Goal: Find specific page/section: Find specific page/section

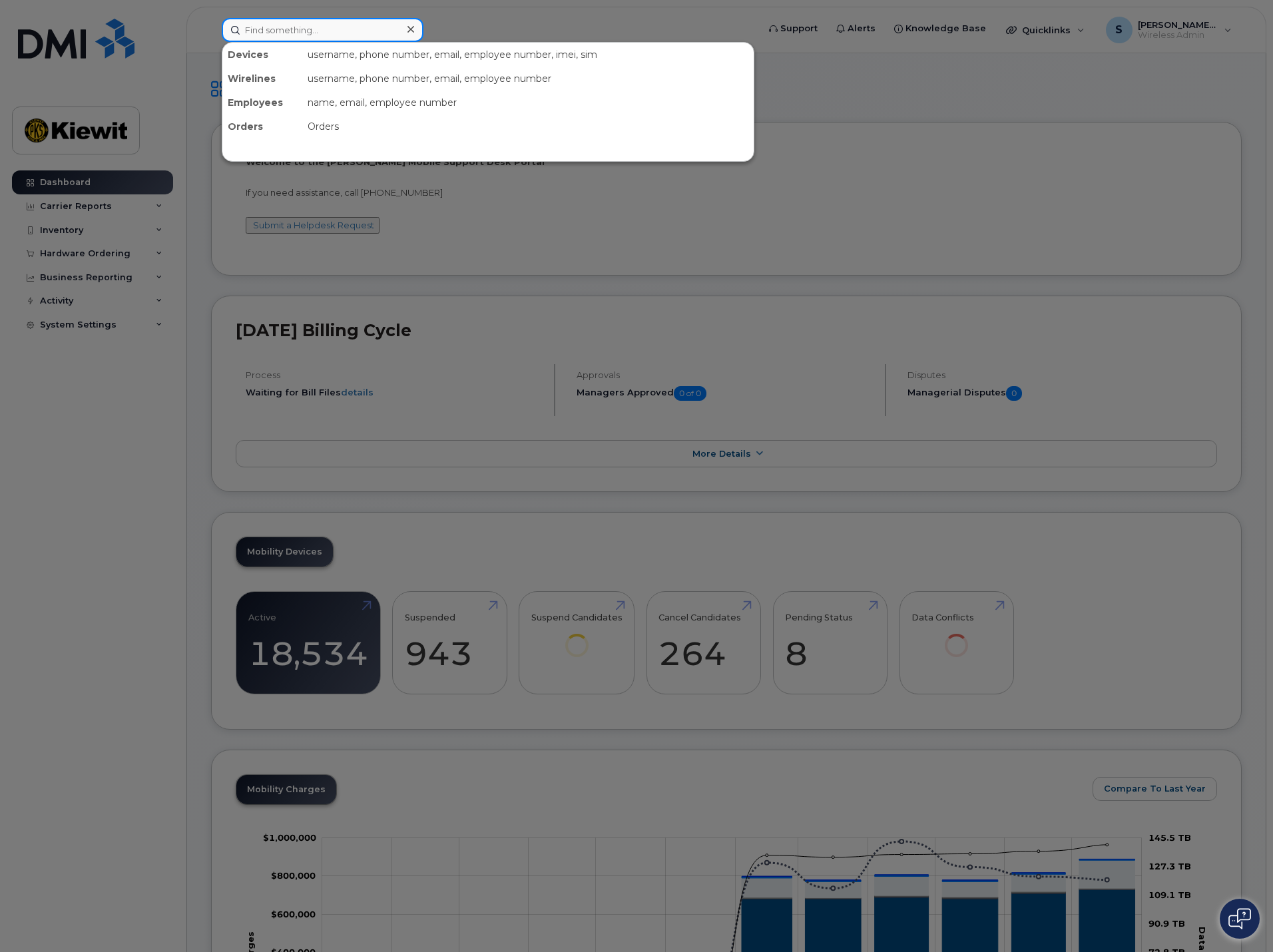
click at [278, 36] on input at bounding box center [323, 30] width 202 height 24
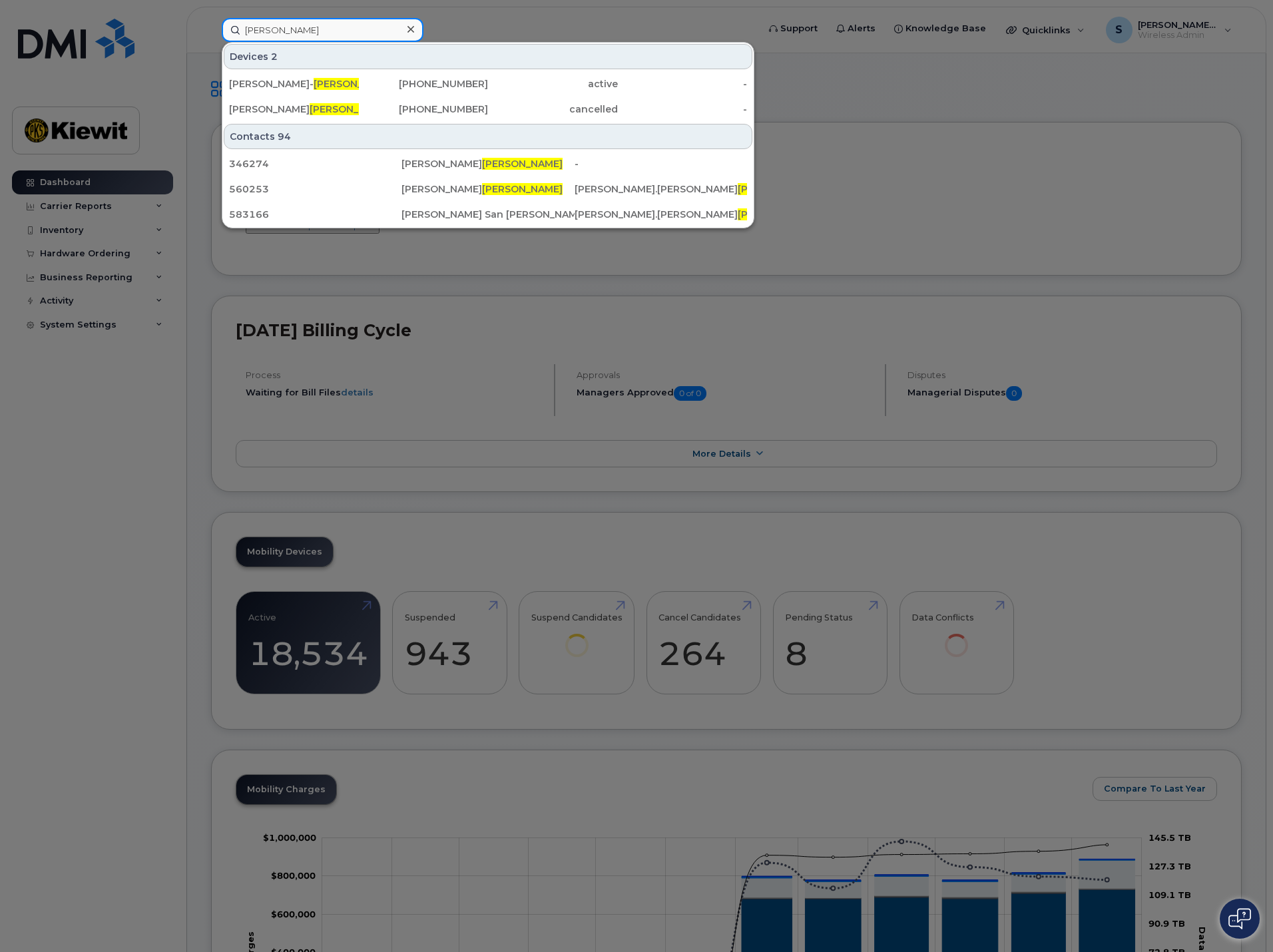
drag, startPoint x: 283, startPoint y: 32, endPoint x: 177, endPoint y: 34, distance: 106.0
click at [211, 34] on div "santana Devices 2 ARMANDO CHAVEZ- SANTANA 817-470-5751 active - OMAR SANTANA 94…" at bounding box center [485, 30] width 549 height 24
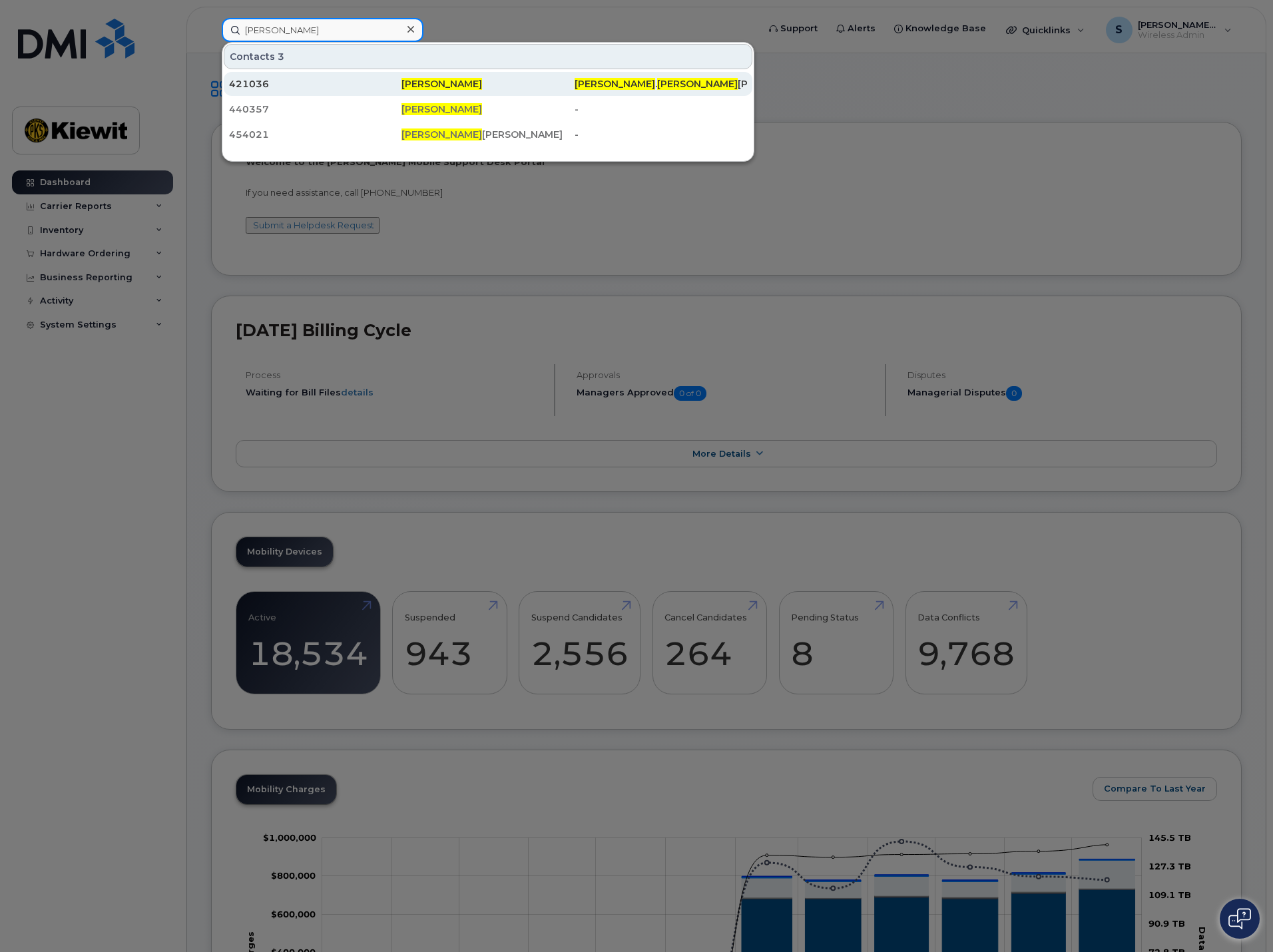
type input "eddie santana"
click at [414, 80] on span "Eddie Santana" at bounding box center [442, 84] width 80 height 12
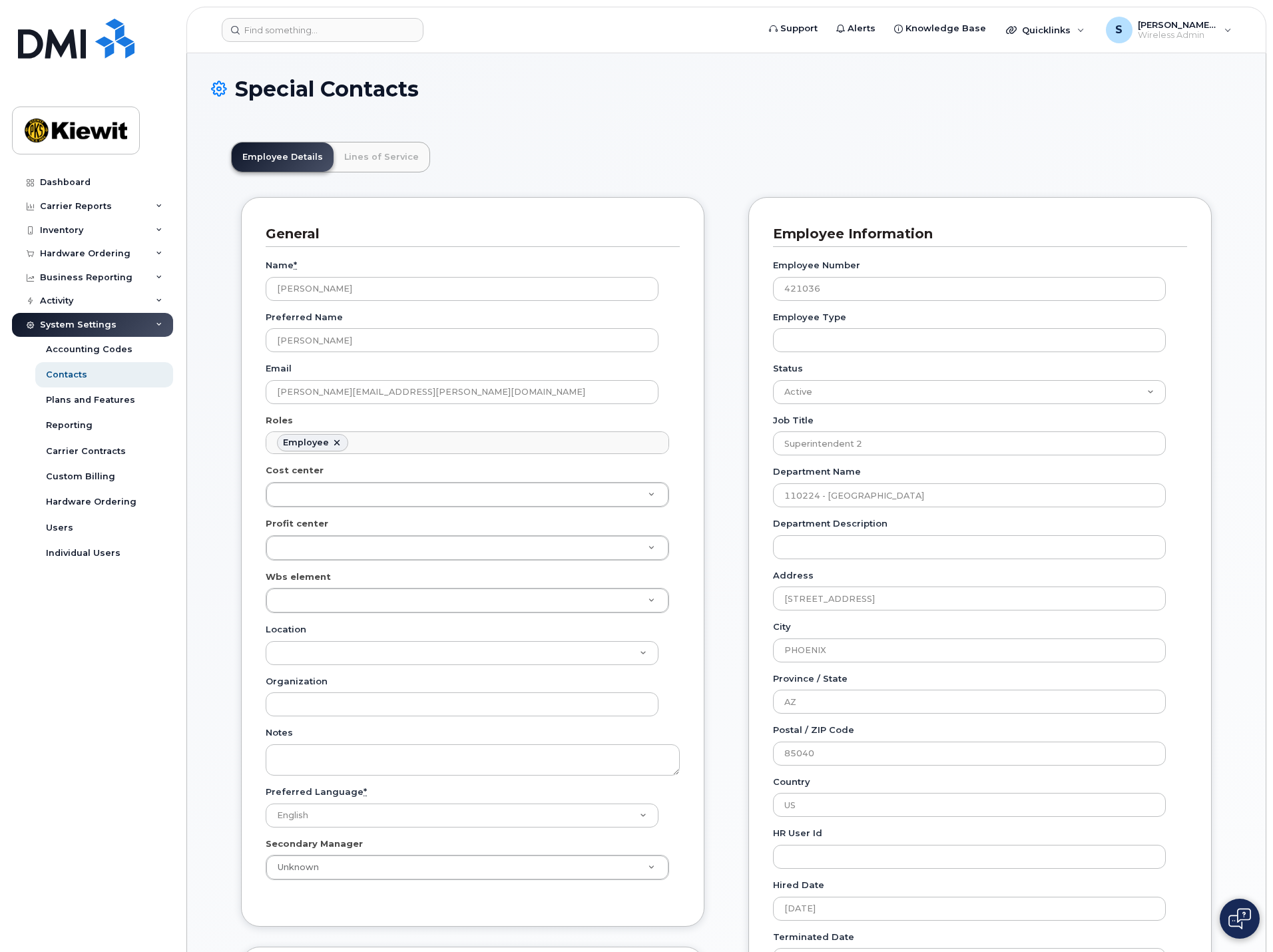
scroll to position [39, 0]
click at [367, 152] on link "Lines of Service" at bounding box center [381, 157] width 95 height 29
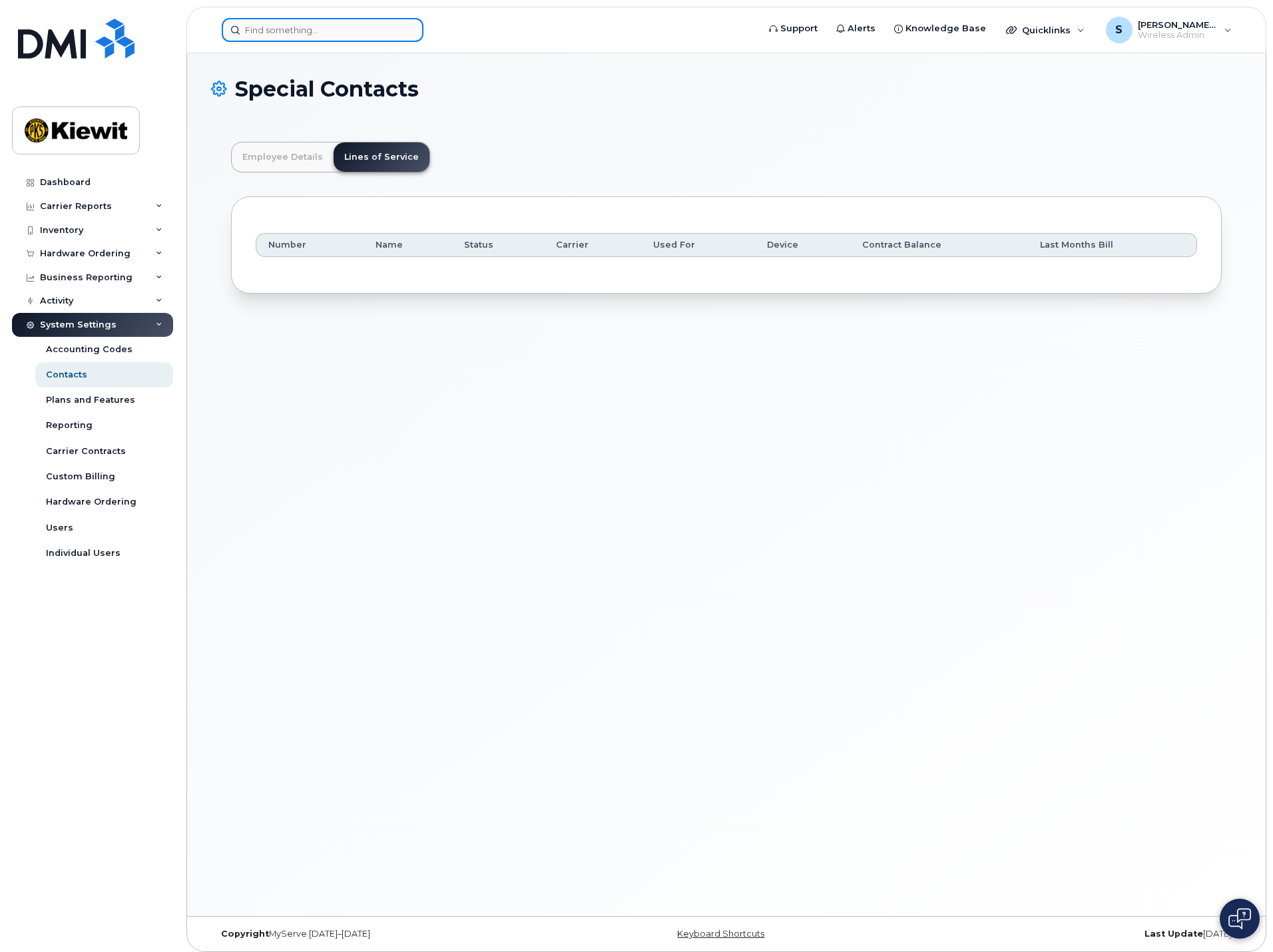
click at [278, 32] on input at bounding box center [323, 30] width 202 height 24
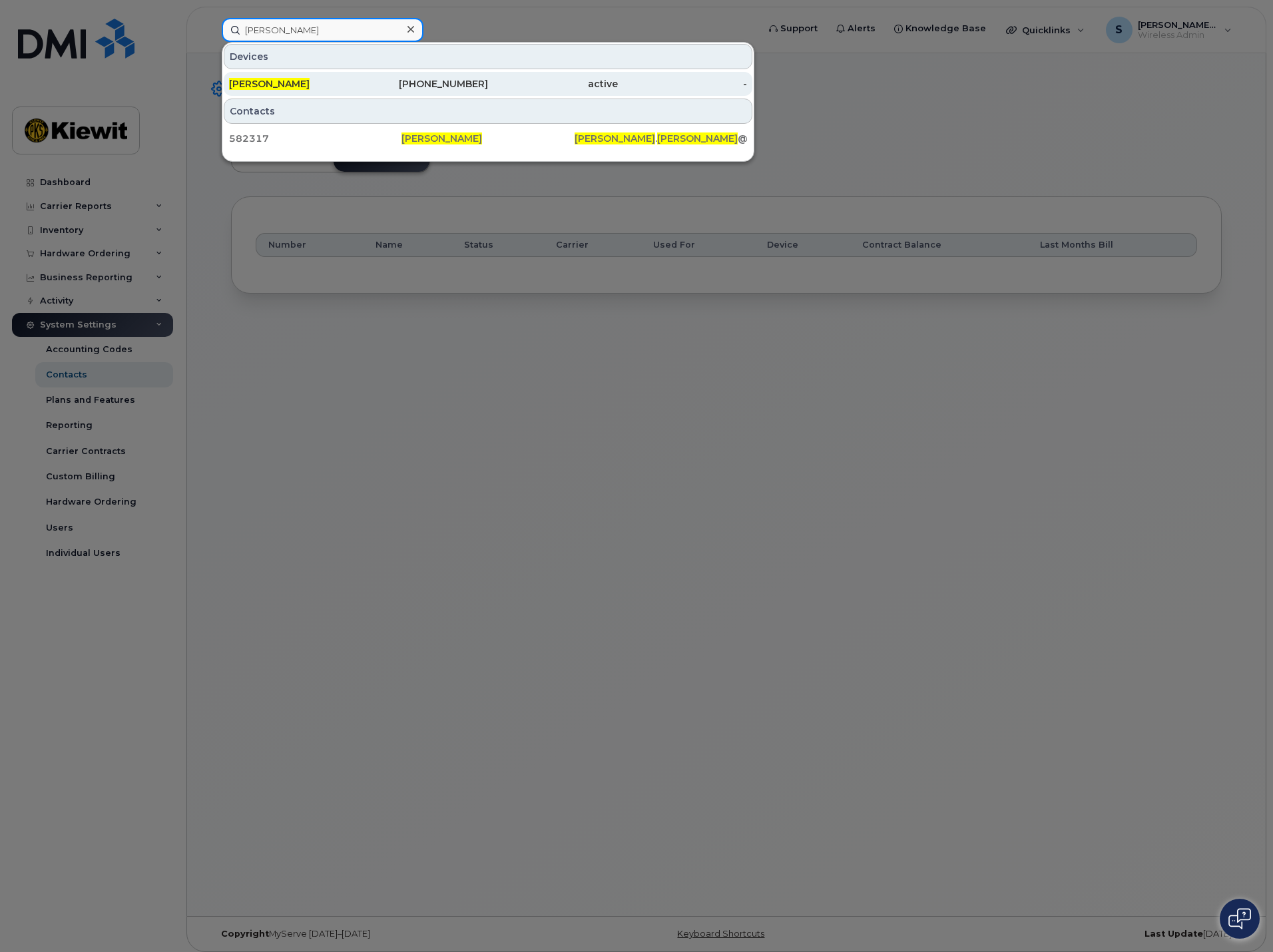
type input "zander simone"
click at [287, 80] on span "Zander Simone" at bounding box center [269, 84] width 80 height 12
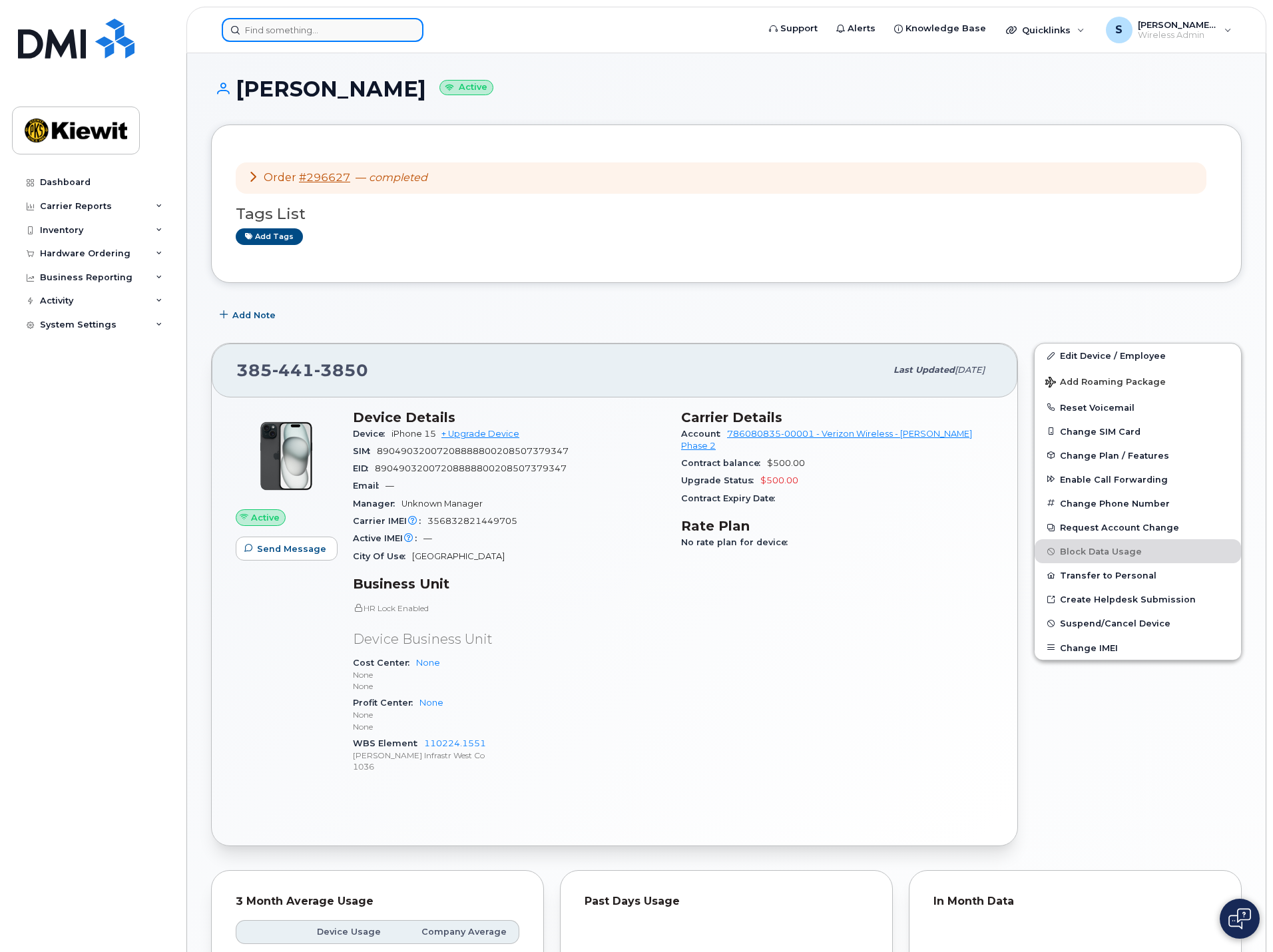
click at [275, 25] on input at bounding box center [323, 30] width 202 height 24
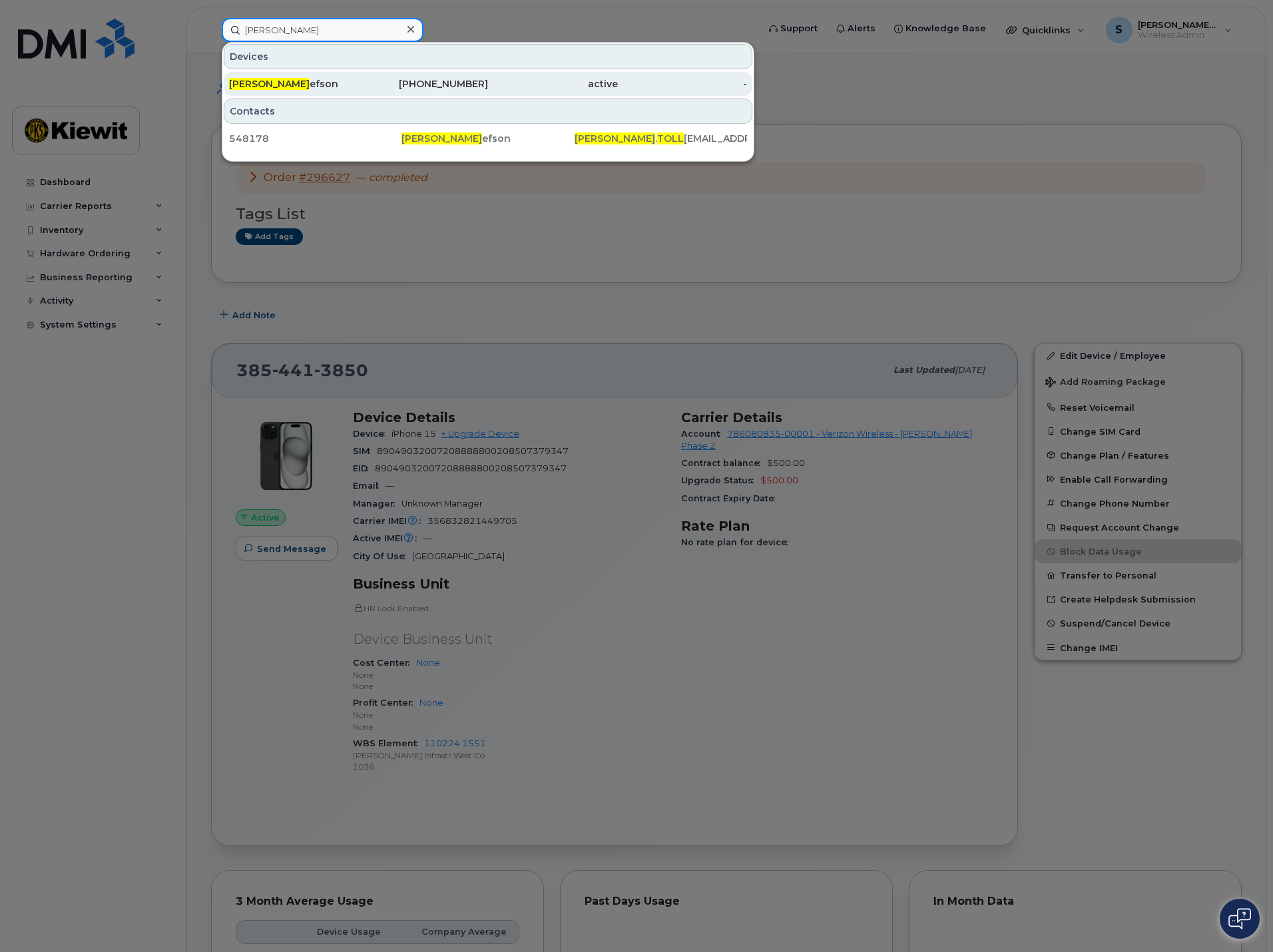
type input "peter toll"
click at [286, 84] on div "Peter Toll efson" at bounding box center [294, 84] width 129 height 13
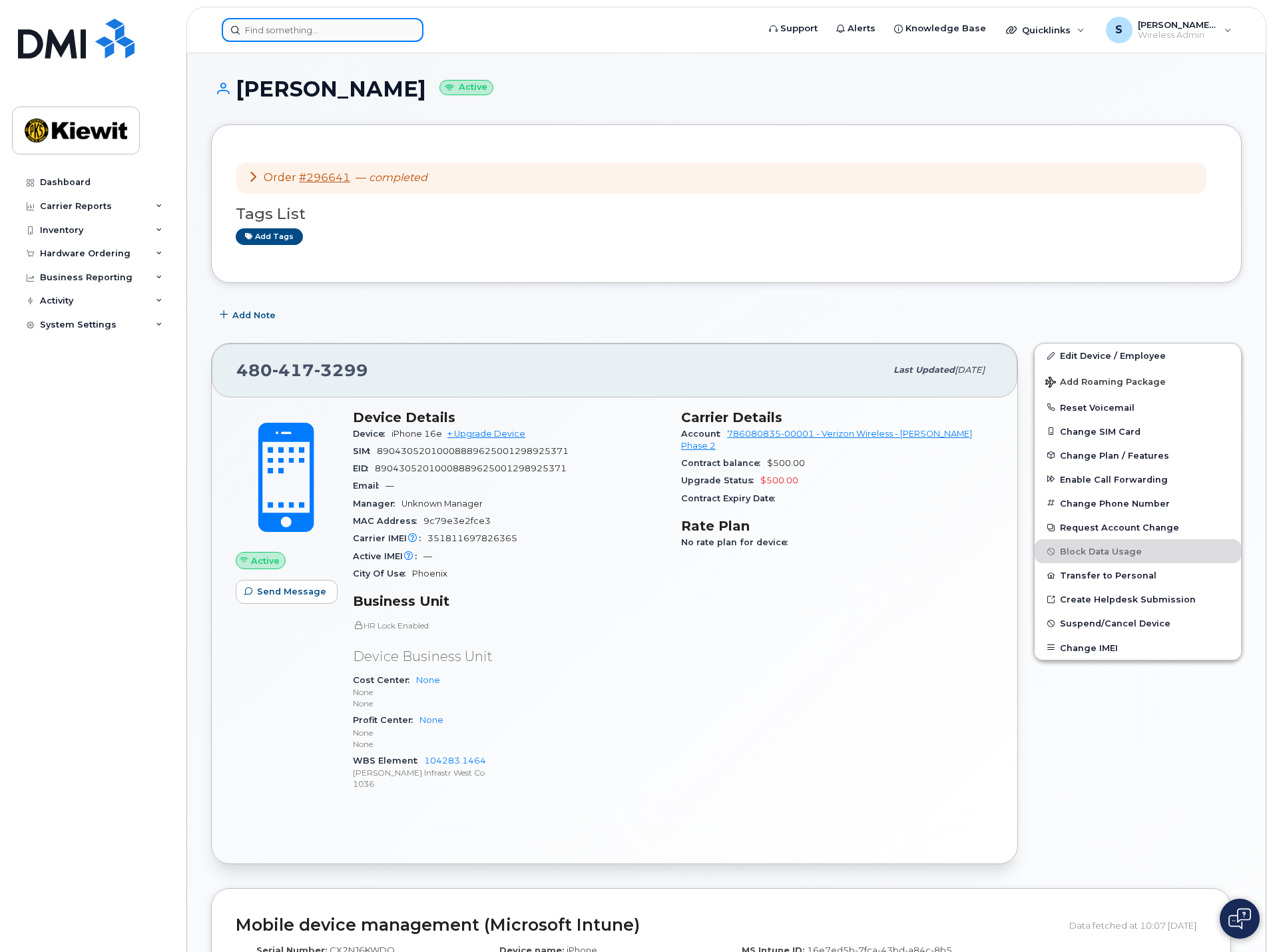
click at [321, 32] on input at bounding box center [323, 30] width 202 height 24
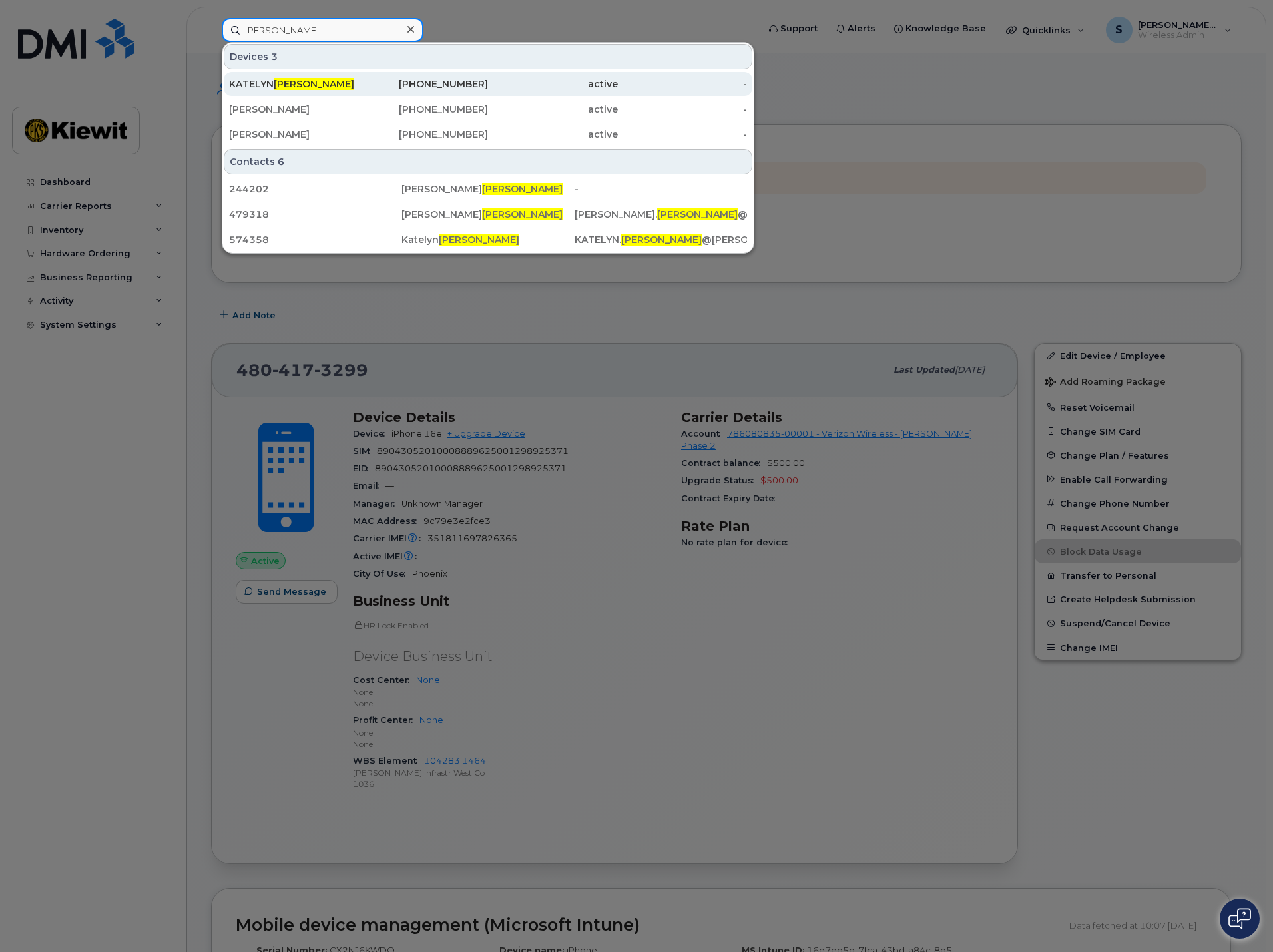
type input "whiting"
click at [283, 83] on span "WHITING" at bounding box center [314, 84] width 80 height 12
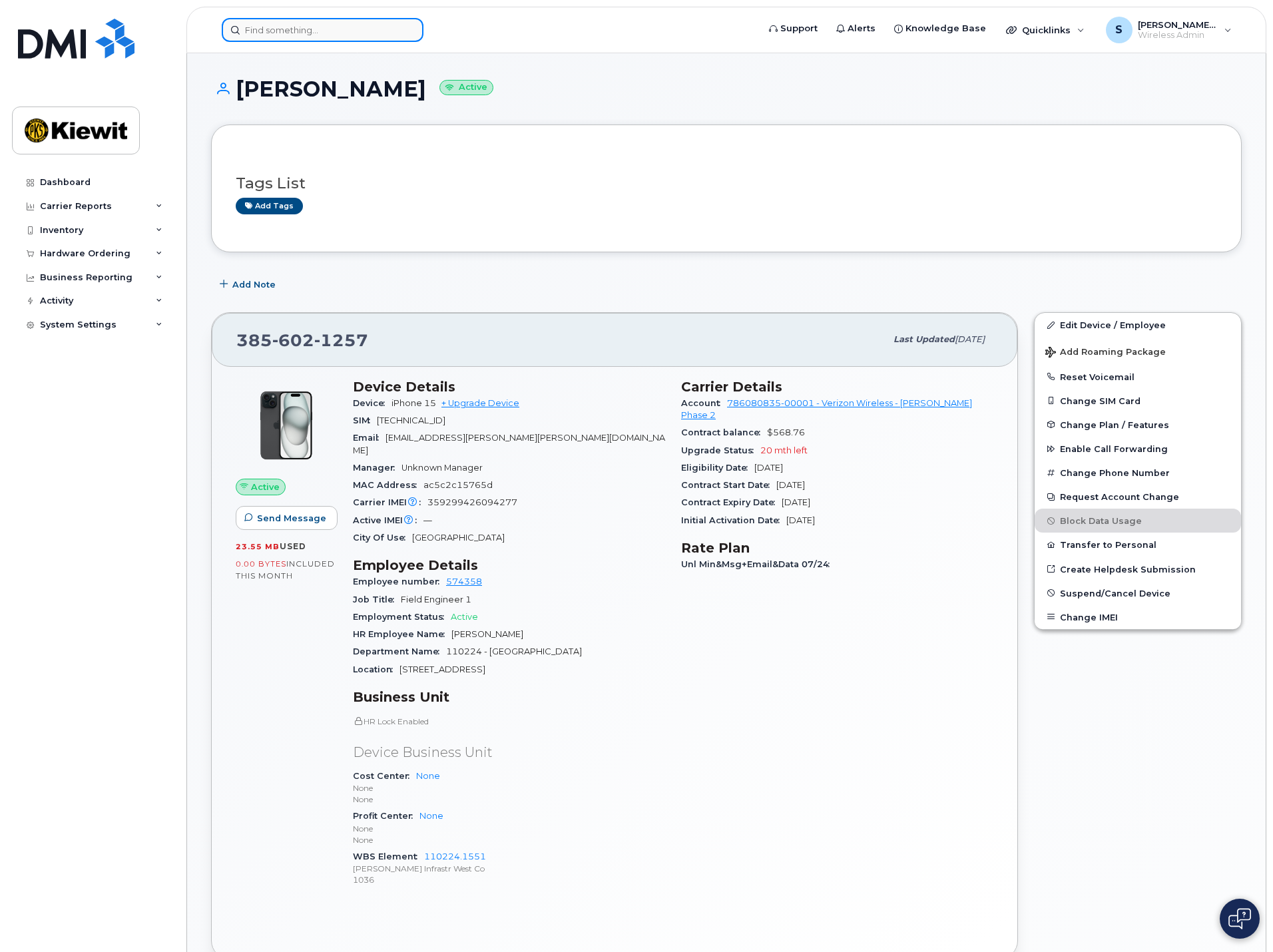
click at [345, 28] on input at bounding box center [323, 30] width 202 height 24
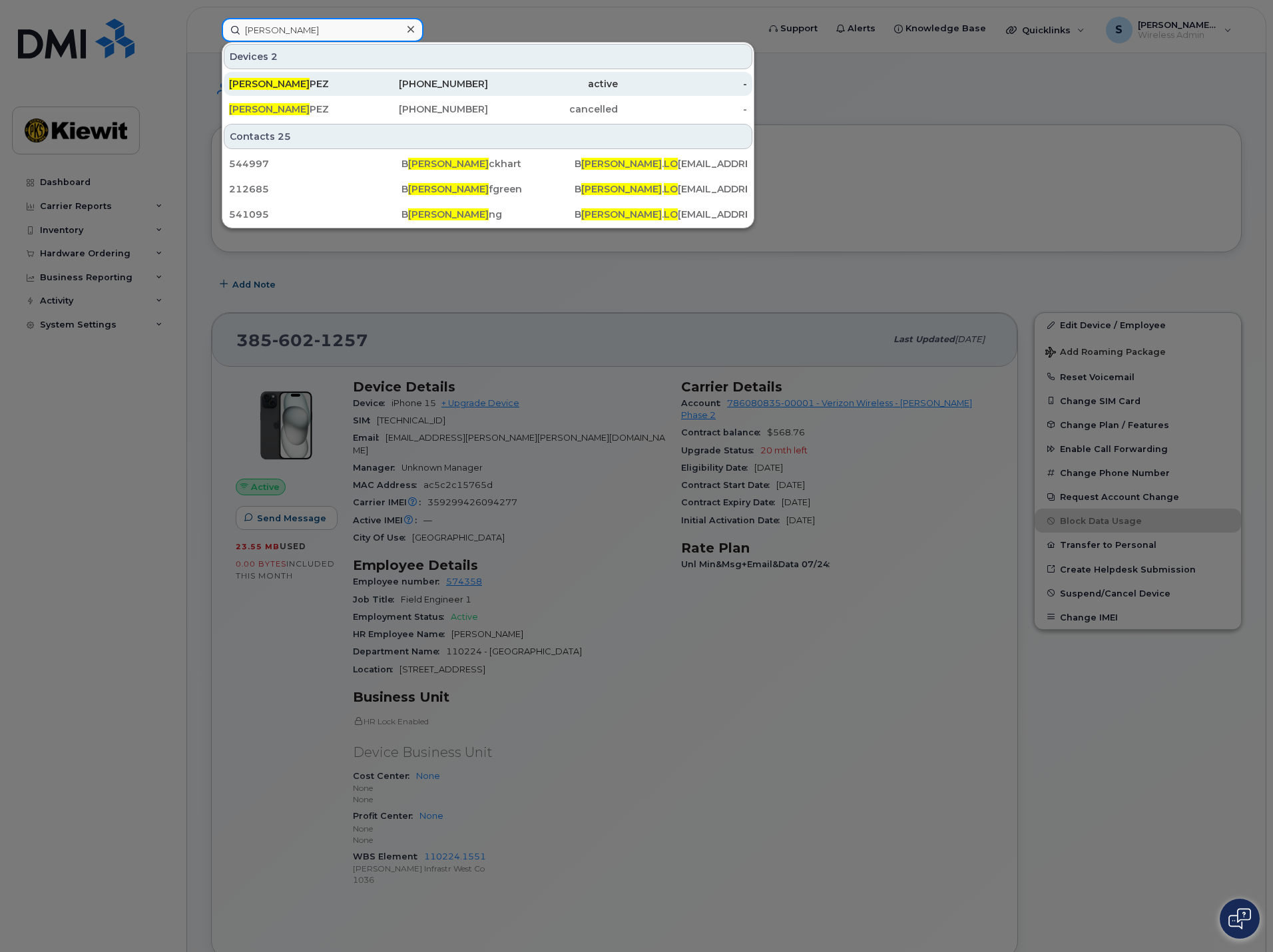
type input "[PERSON_NAME]"
click at [337, 83] on div "[PERSON_NAME]" at bounding box center [294, 84] width 129 height 13
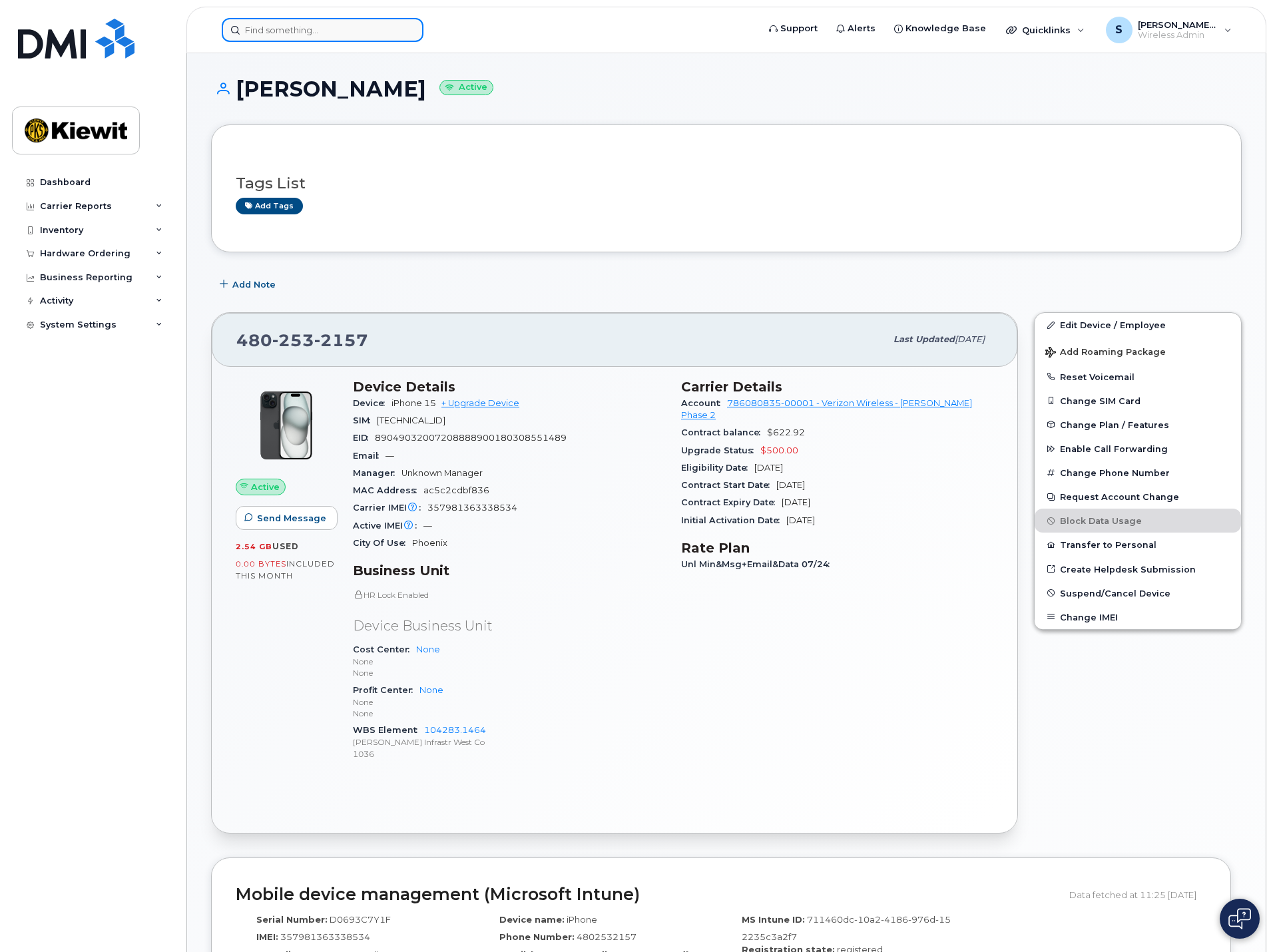
click at [365, 38] on input at bounding box center [323, 30] width 202 height 24
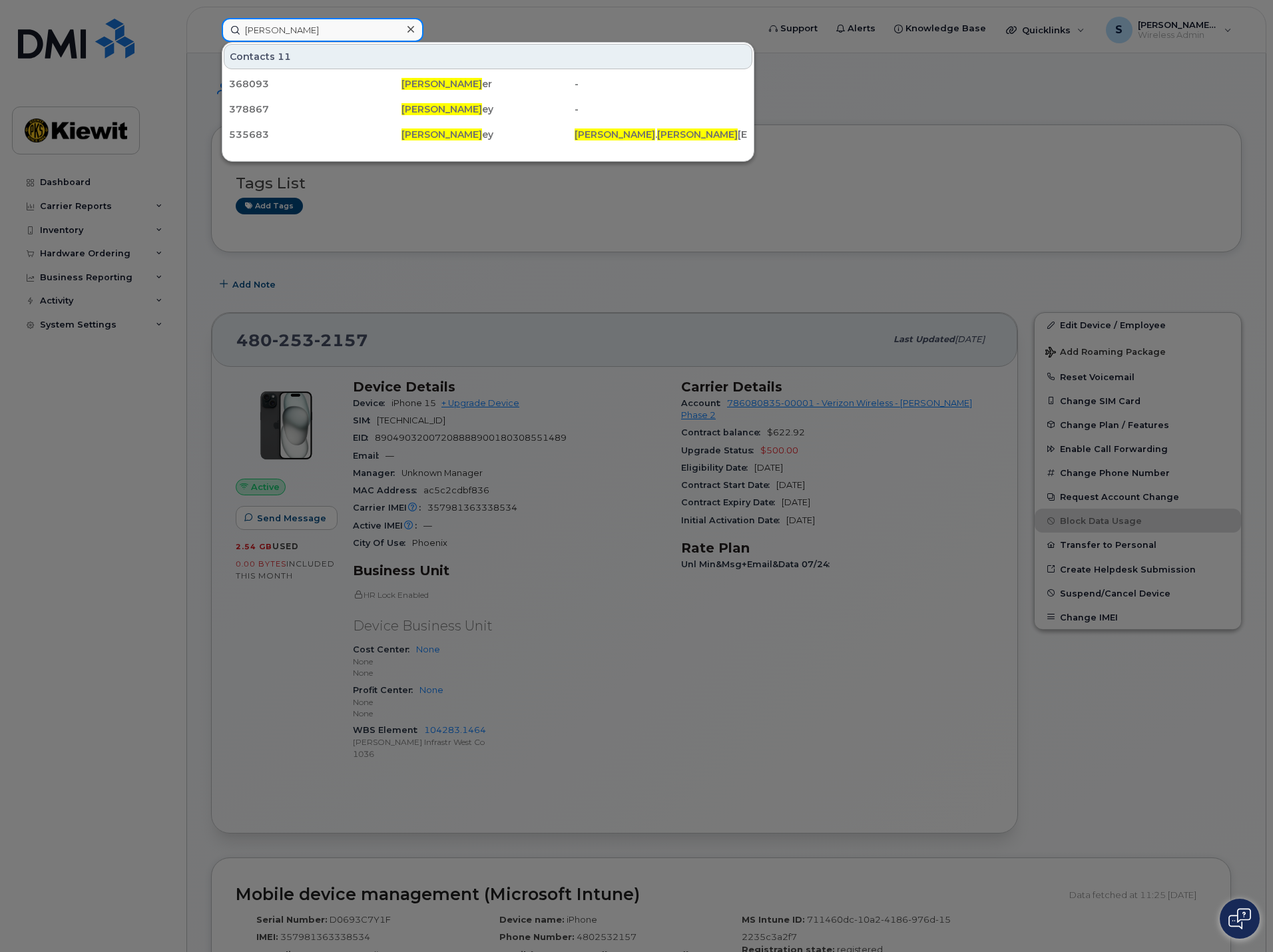
drag, startPoint x: 367, startPoint y: 24, endPoint x: 162, endPoint y: 24, distance: 205.0
click at [211, 24] on div "michael kell Contacts 11 368093 Michael Kell er - 378867 Michael Kell ey - 5356…" at bounding box center [485, 30] width 549 height 24
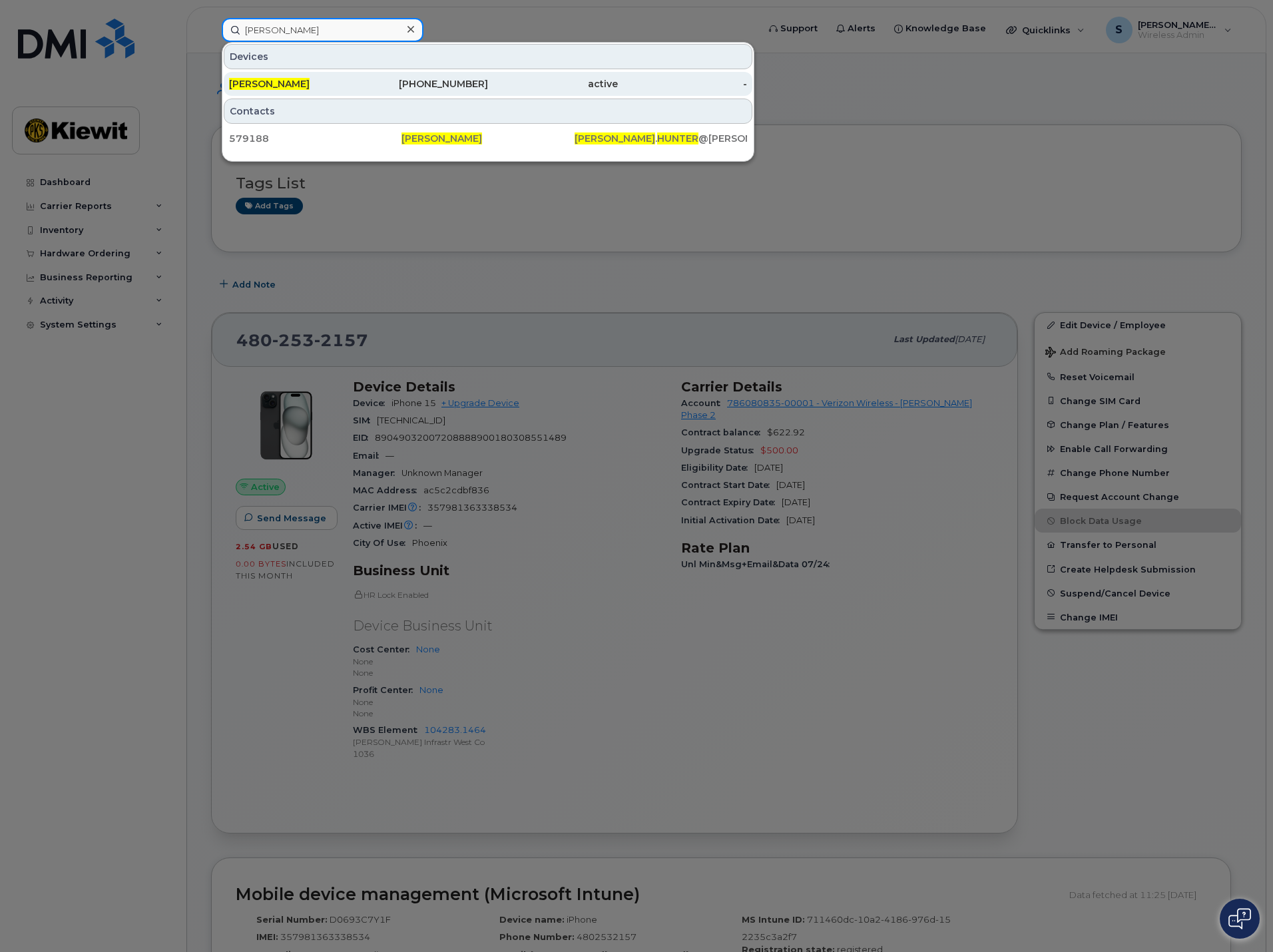
type input "emma hunter"
click at [279, 83] on span "EMMA HUNTER" at bounding box center [269, 84] width 80 height 12
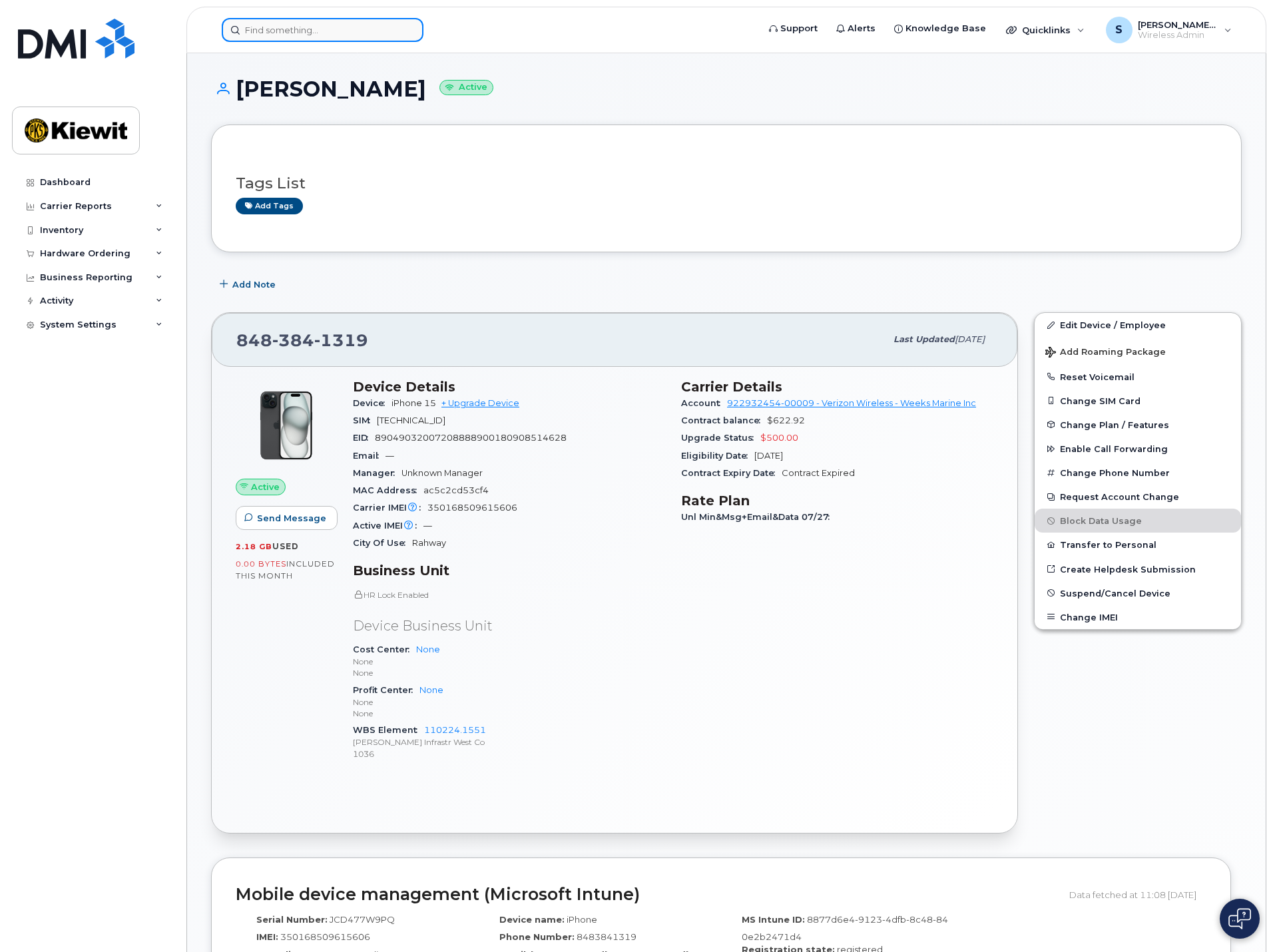
click at [288, 24] on input at bounding box center [323, 30] width 202 height 24
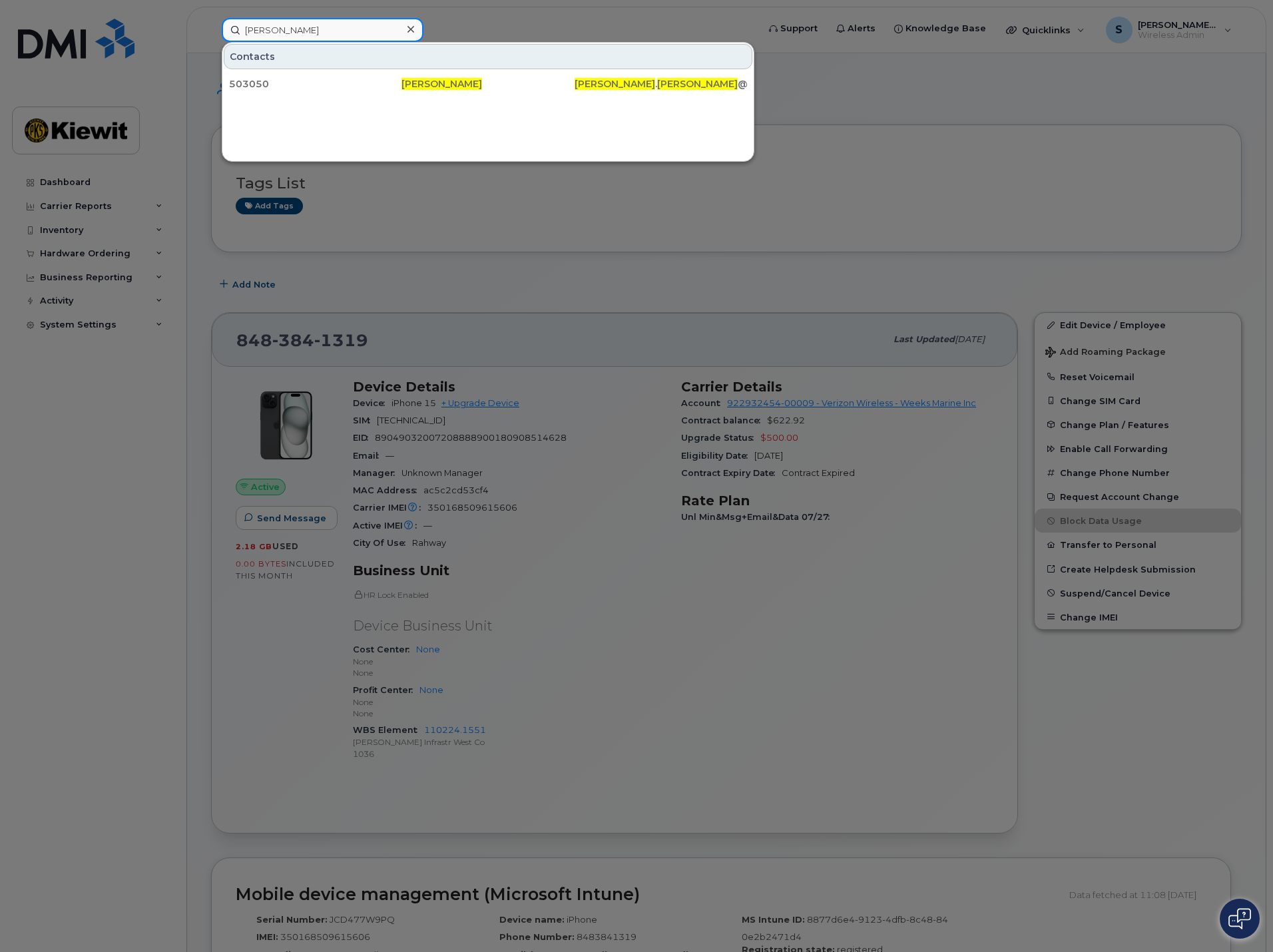
drag, startPoint x: 328, startPoint y: 21, endPoint x: 180, endPoint y: 34, distance: 148.6
click at [211, 34] on div "megan ellis Contacts 503050 Megan Ellis MEGAN . ELLIS @KIEWIT.COM" at bounding box center [485, 30] width 549 height 24
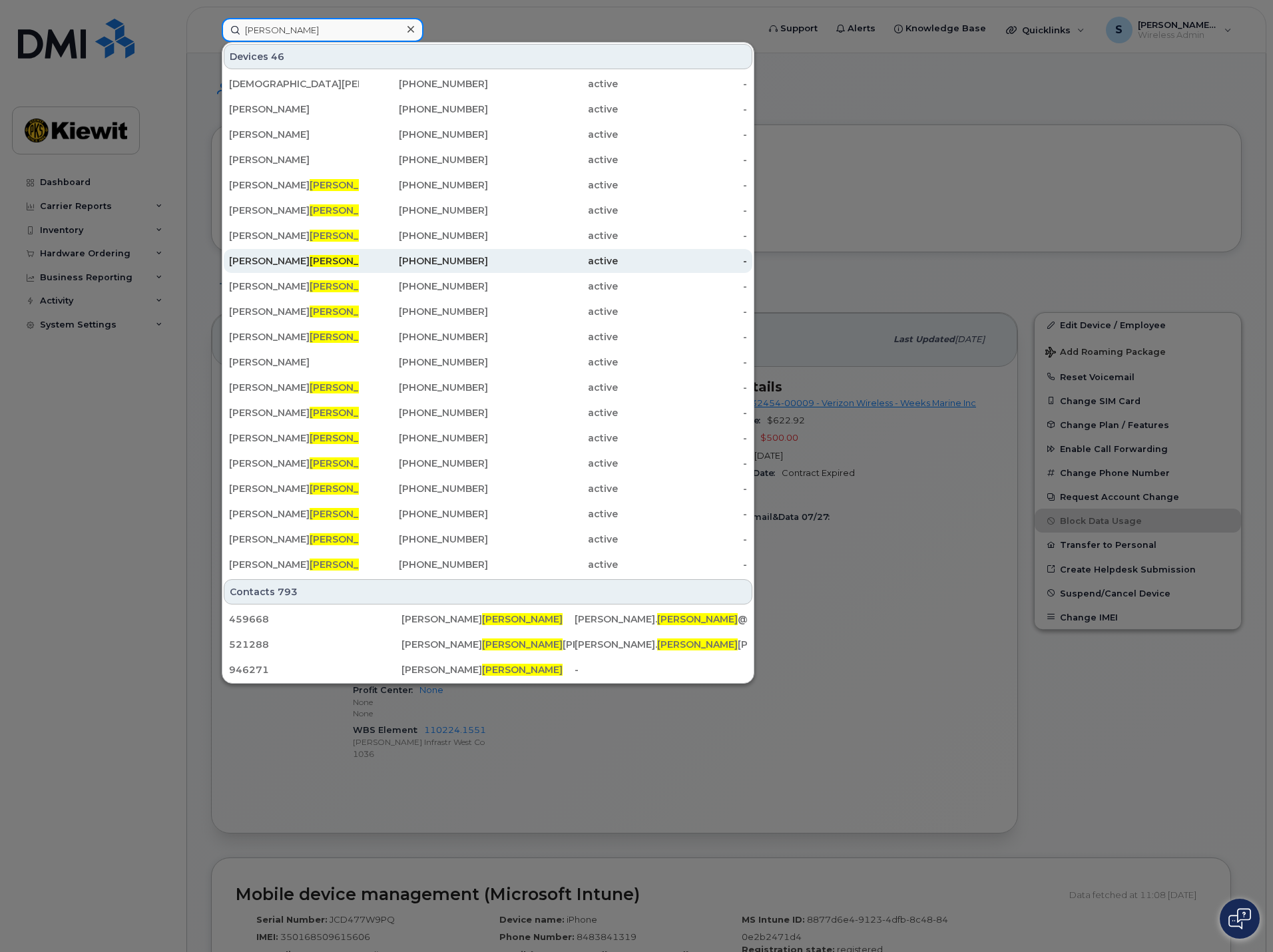
type input "flores"
click at [266, 257] on div "BERENICE FLORES" at bounding box center [294, 260] width 129 height 13
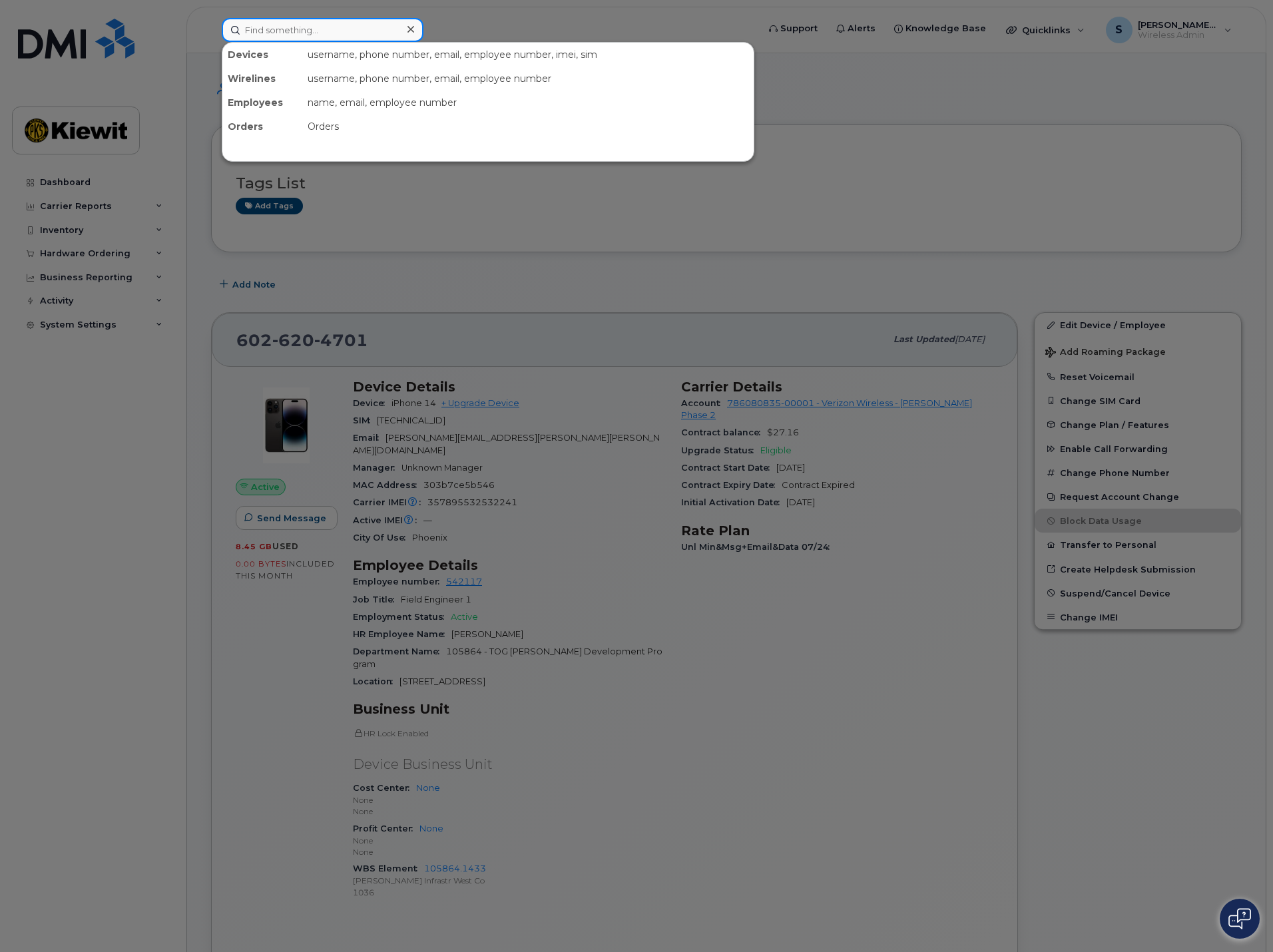
click at [268, 33] on input at bounding box center [323, 30] width 202 height 24
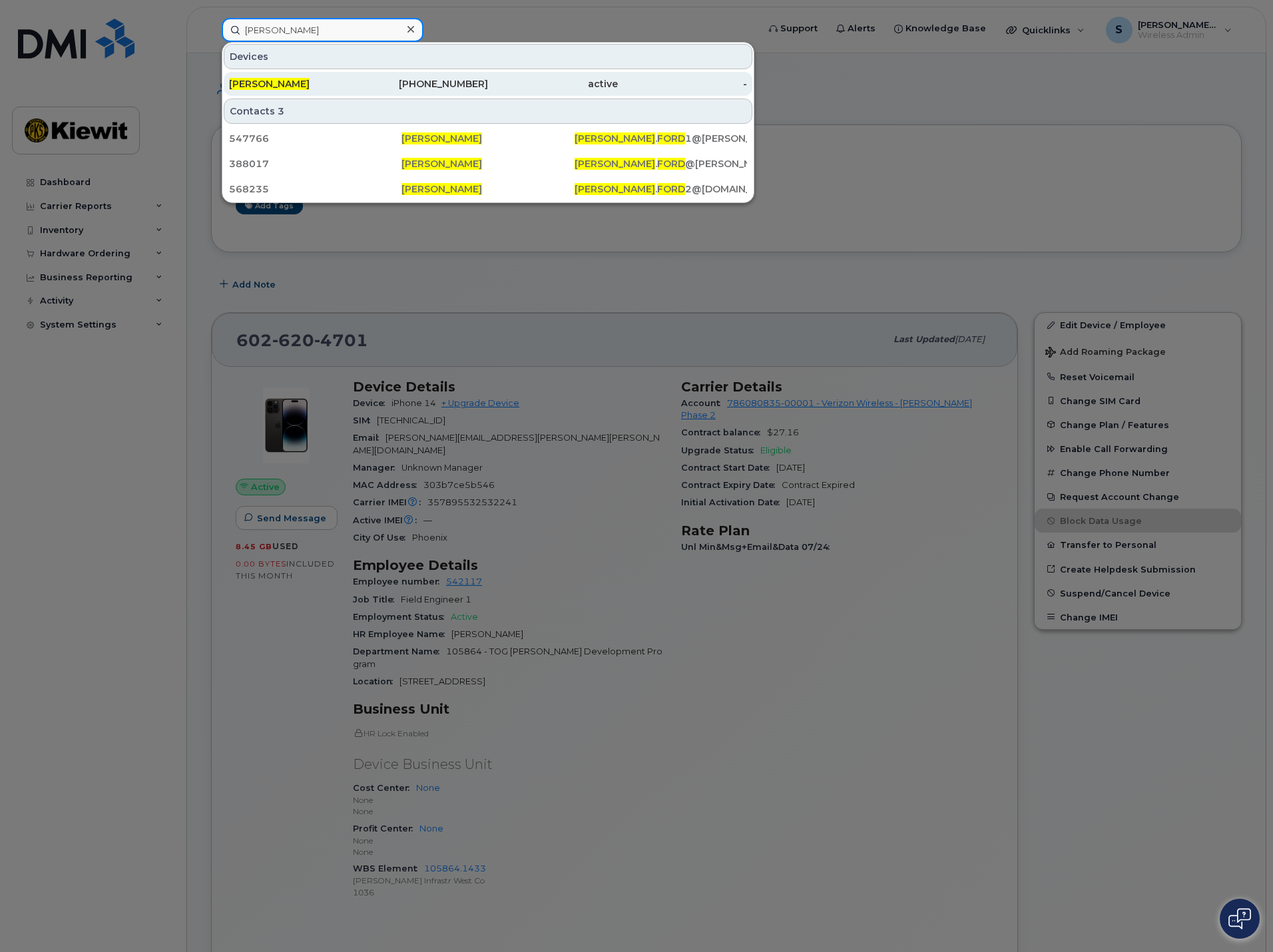
type input "matthew ford"
click at [282, 83] on span "MATTHEW FORD" at bounding box center [269, 84] width 80 height 12
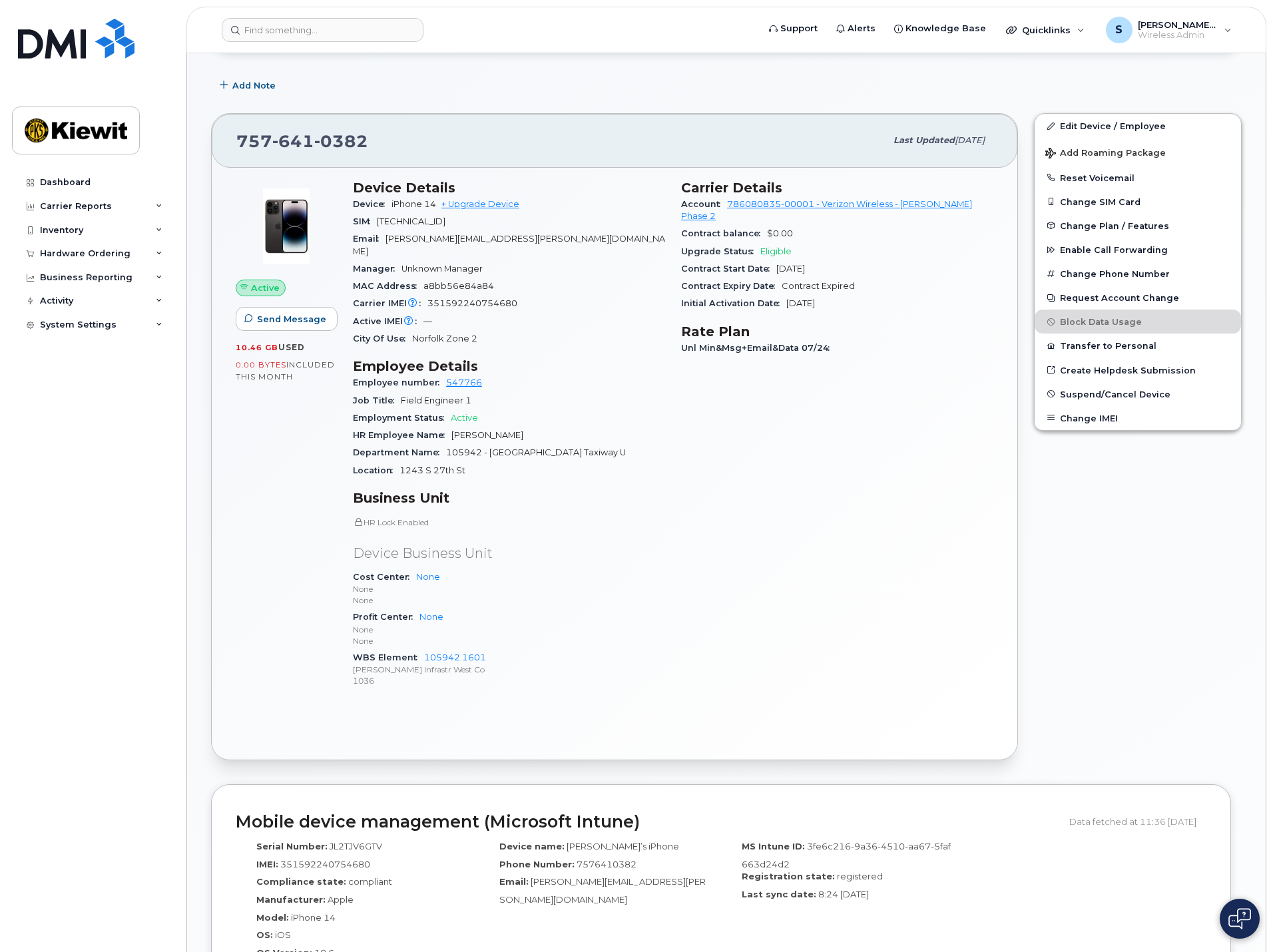
scroll to position [200, 0]
click at [249, 32] on input at bounding box center [323, 30] width 202 height 24
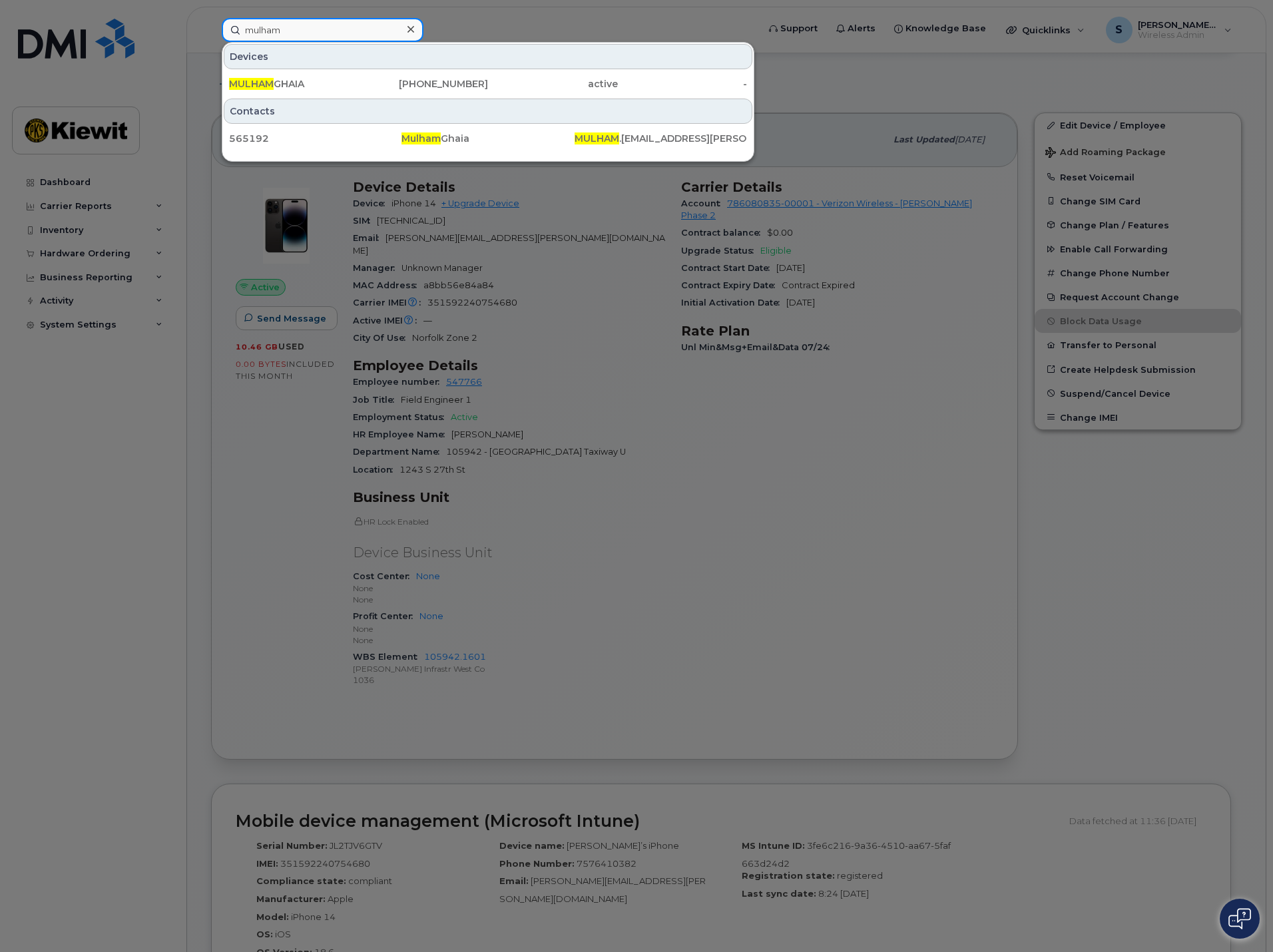
drag, startPoint x: 320, startPoint y: 34, endPoint x: 177, endPoint y: 31, distance: 143.0
click at [211, 31] on div "mulham Devices MULHAM GHAIA 714-392-6905 active - Contacts 565192 Mulham Ghaia …" at bounding box center [485, 30] width 549 height 24
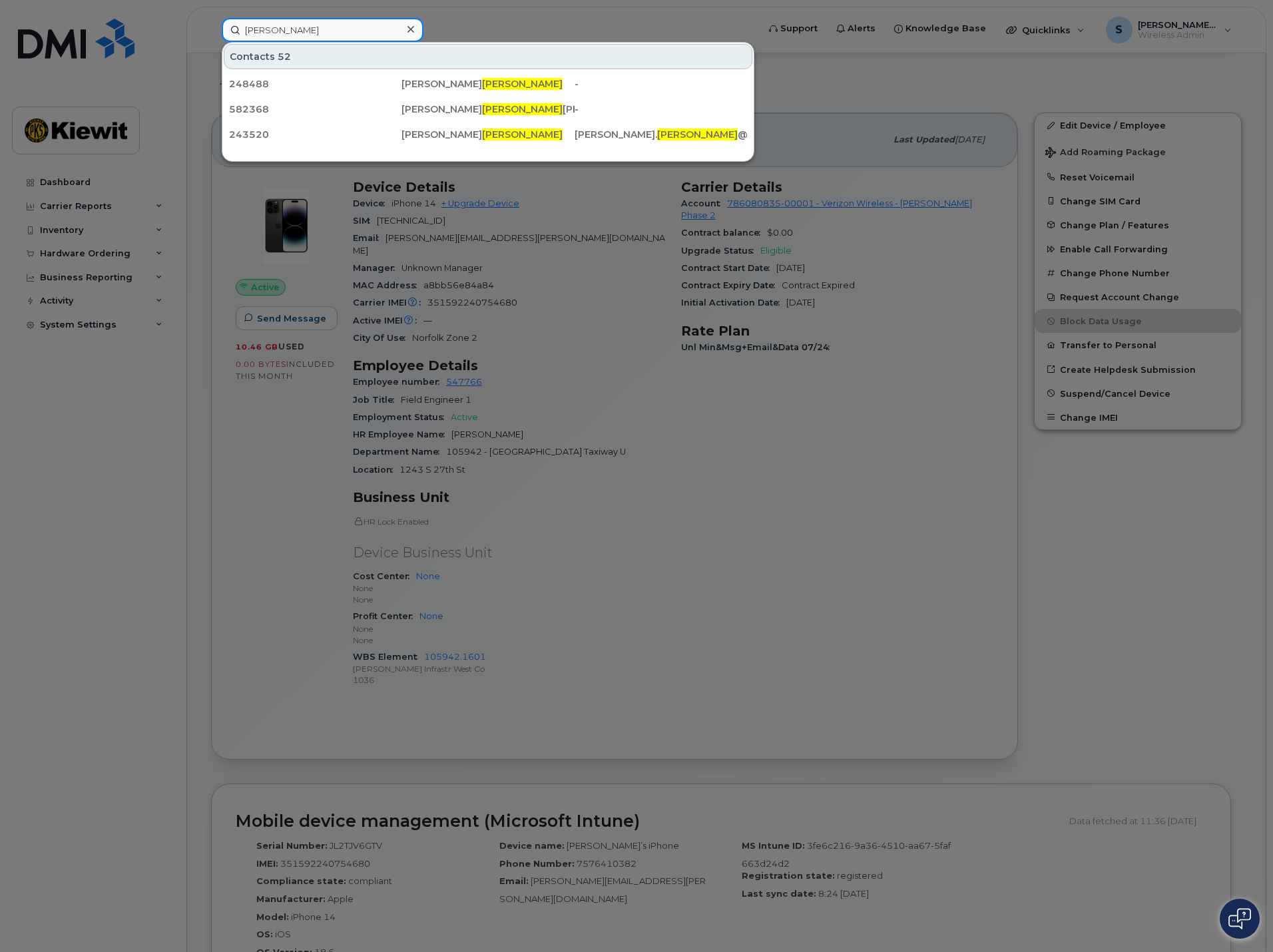
drag, startPoint x: 304, startPoint y: 35, endPoint x: 143, endPoint y: 39, distance: 161.0
click at [211, 39] on div "chacon Contacts 52 248488 Adolfo Chacon - 582368 Alejandro Chacon Montilla - 24…" at bounding box center [485, 30] width 549 height 24
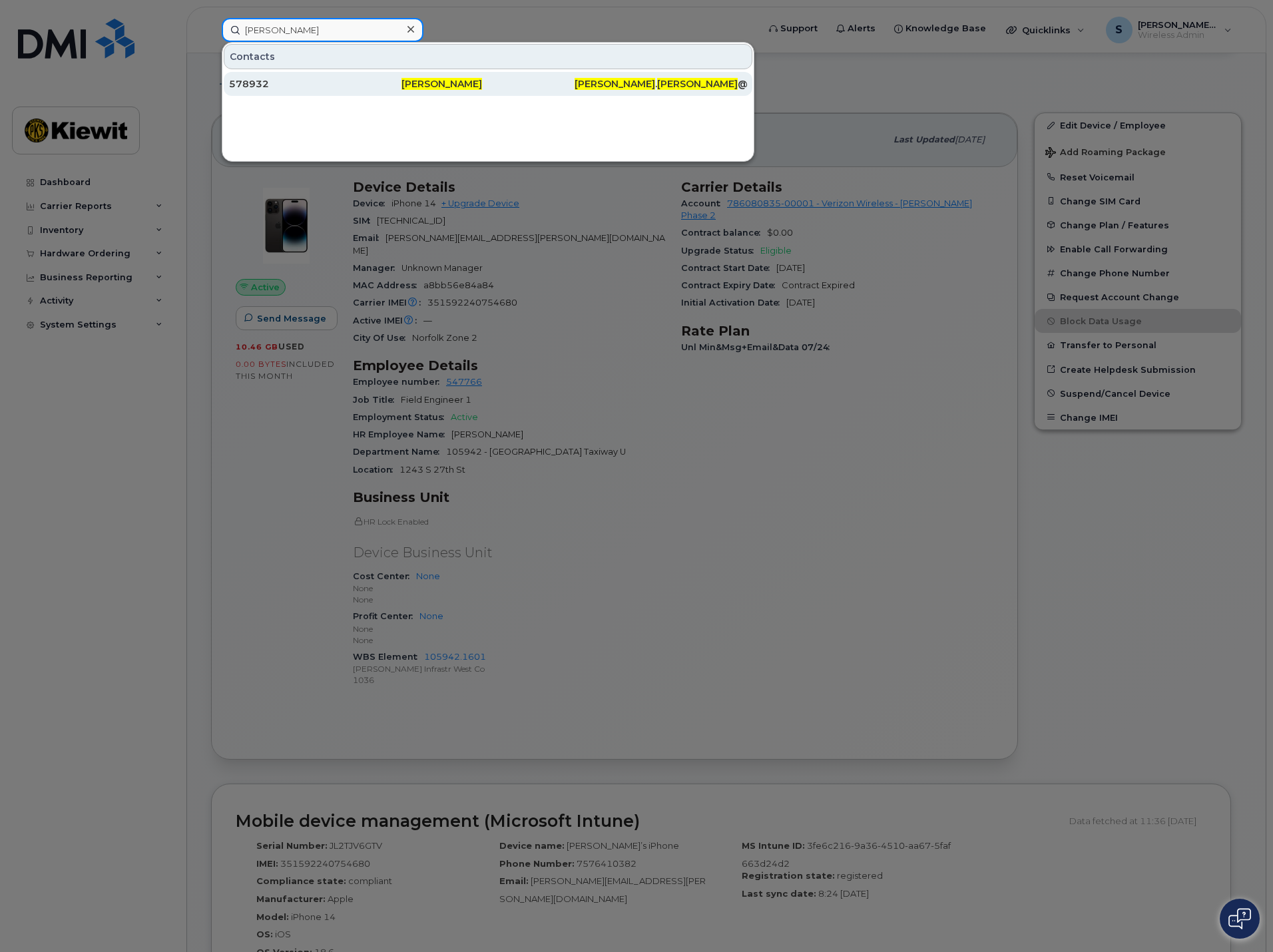
type input "eduardo chacon"
click at [286, 83] on div "578932" at bounding box center [315, 84] width 172 height 13
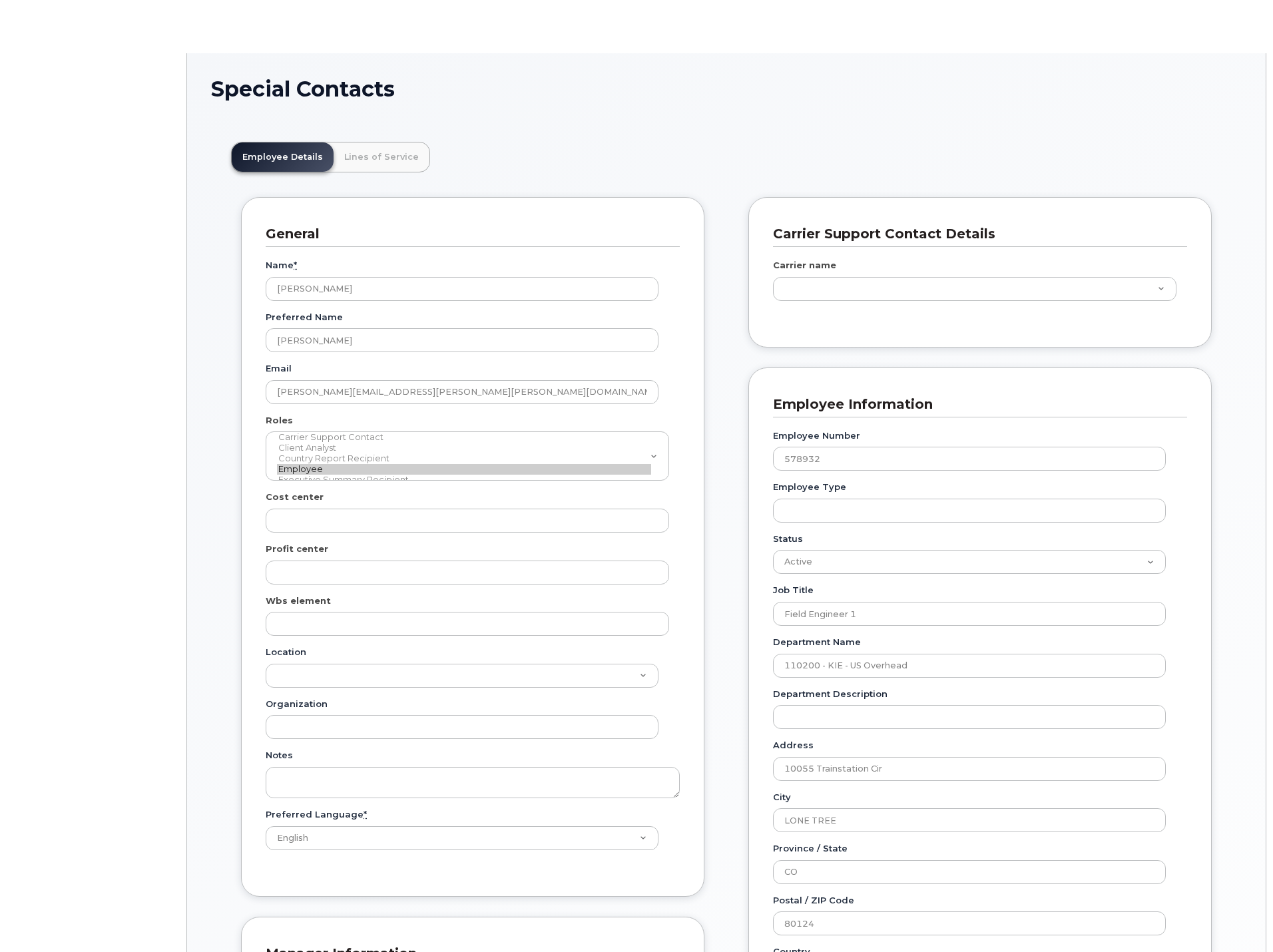
scroll to position [39, 0]
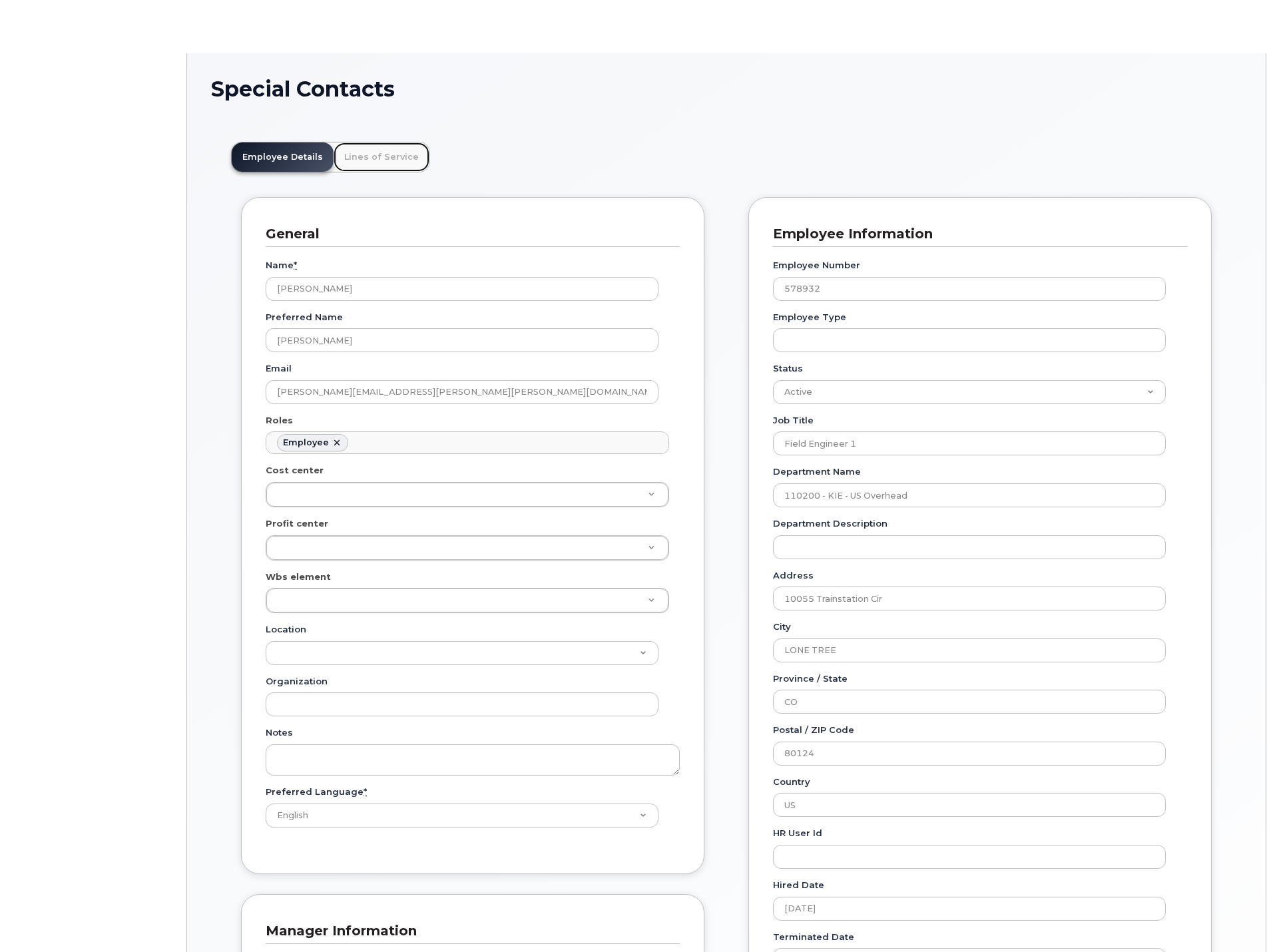
click at [359, 156] on link "Lines of Service" at bounding box center [381, 157] width 95 height 29
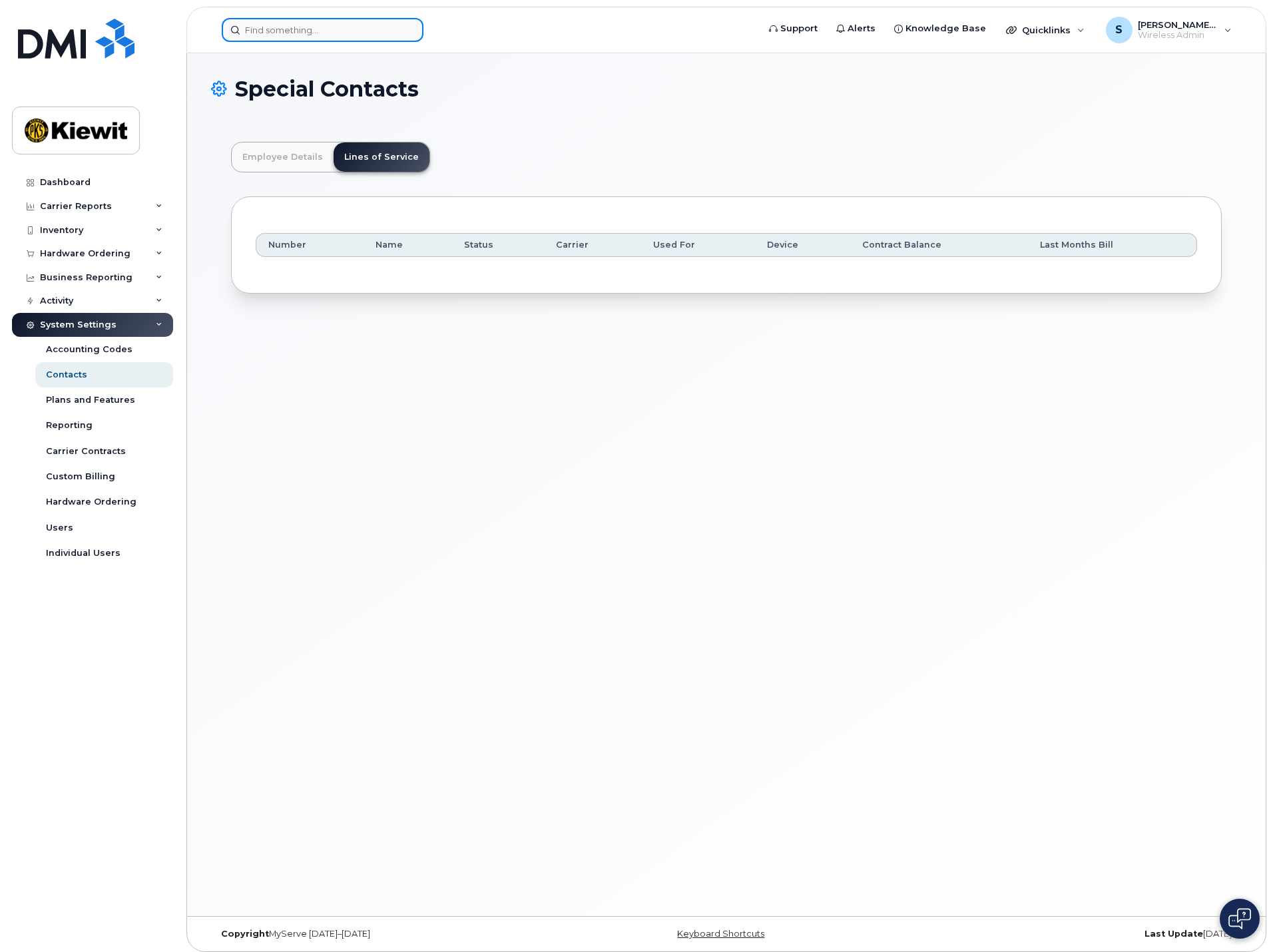
click at [313, 26] on input at bounding box center [323, 30] width 202 height 24
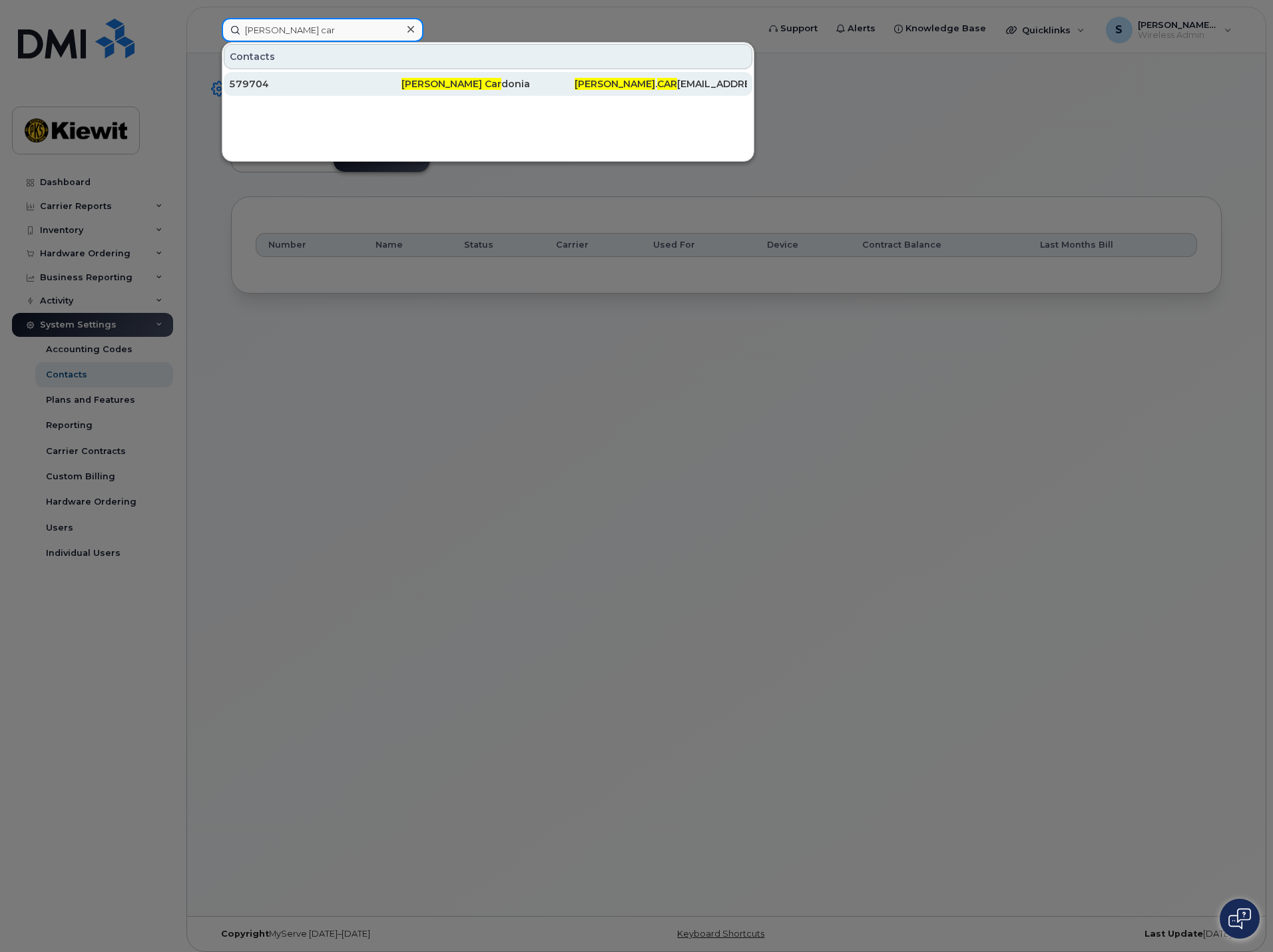
type input "[PERSON_NAME] car"
click at [420, 82] on span "[PERSON_NAME] Car" at bounding box center [451, 84] width 100 height 12
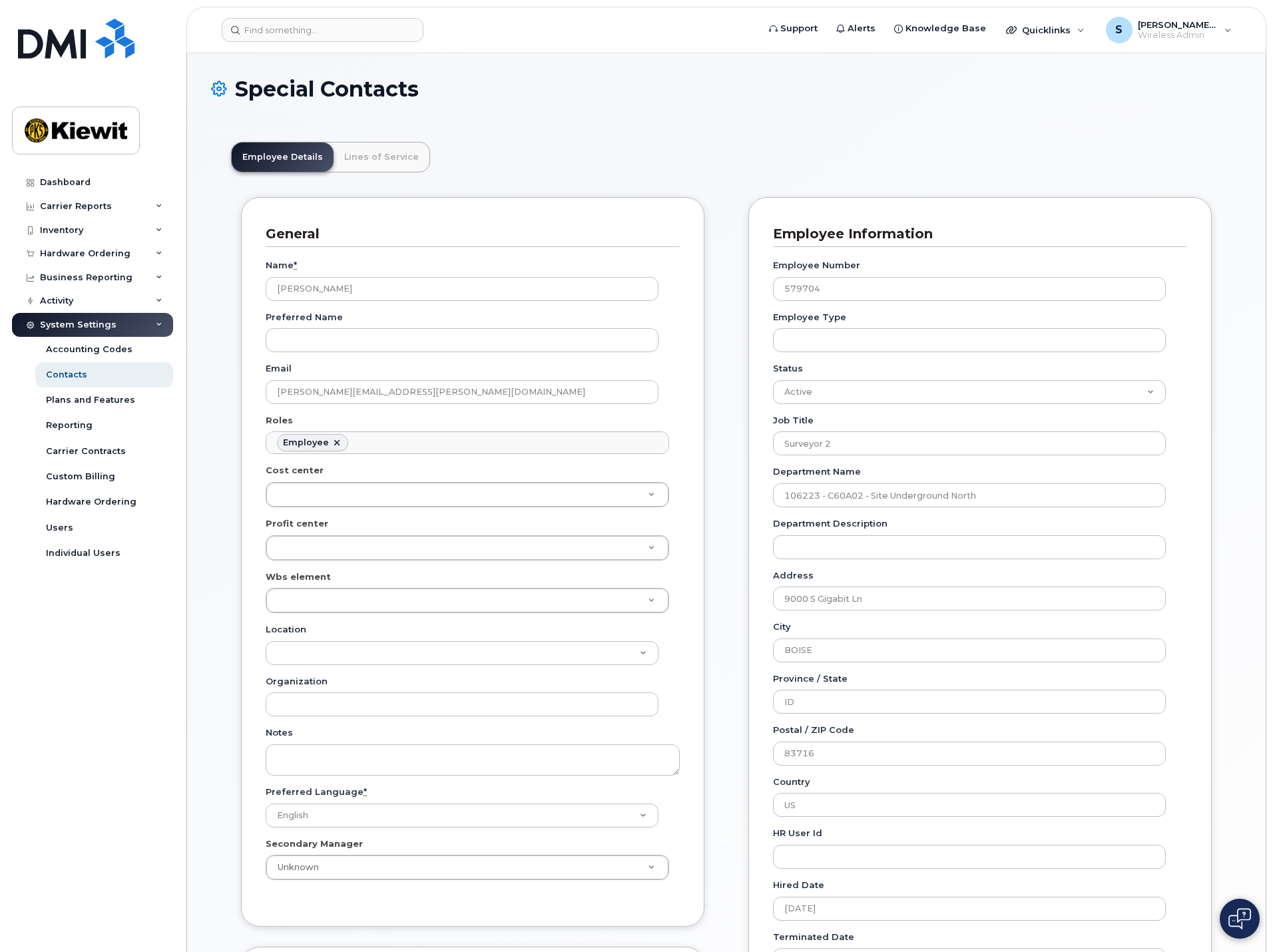
scroll to position [39, 0]
drag, startPoint x: 367, startPoint y: 162, endPoint x: 359, endPoint y: 128, distance: 34.9
click at [367, 162] on link "Lines of Service" at bounding box center [381, 157] width 95 height 29
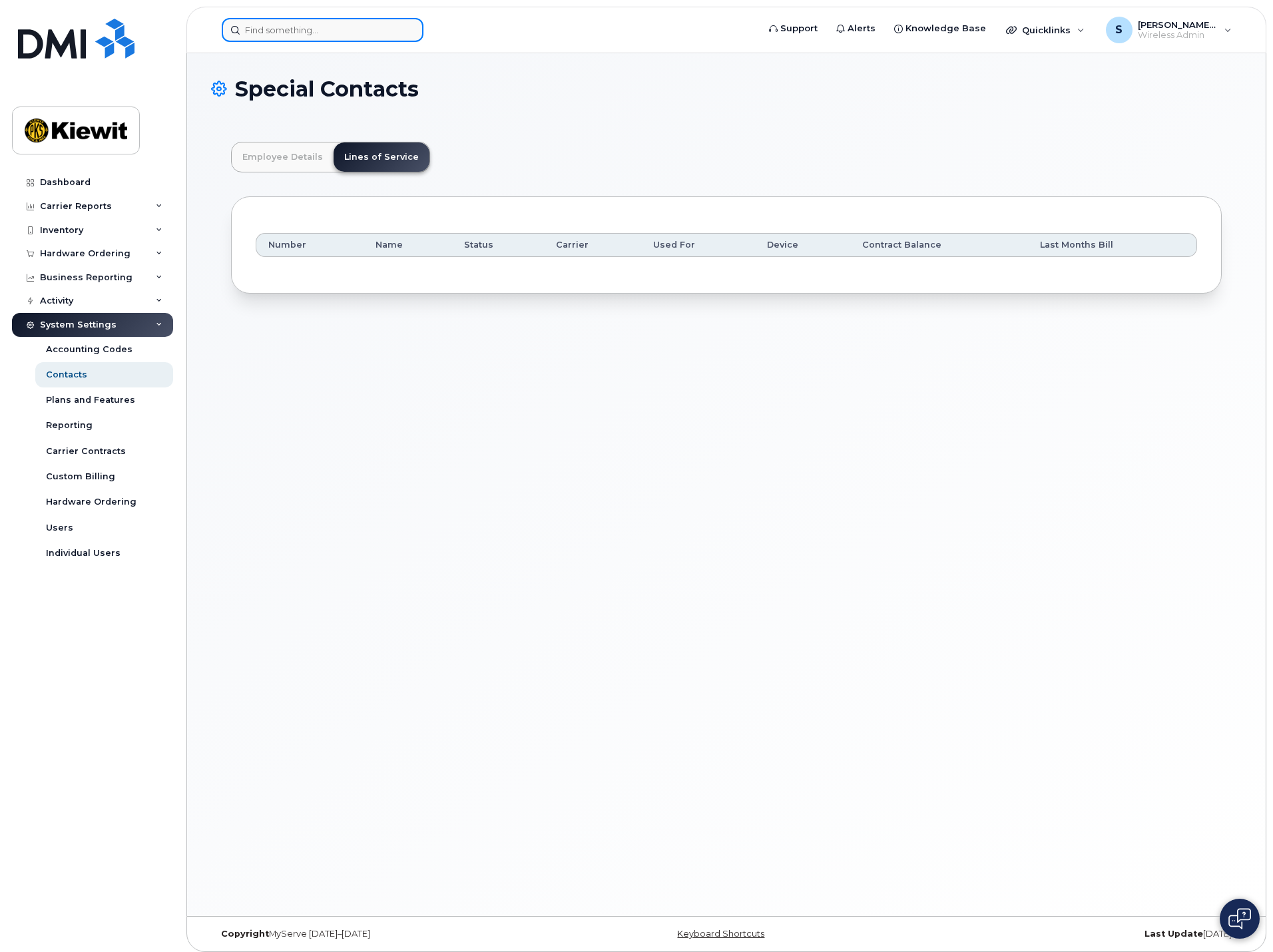
click at [313, 27] on input at bounding box center [323, 30] width 202 height 24
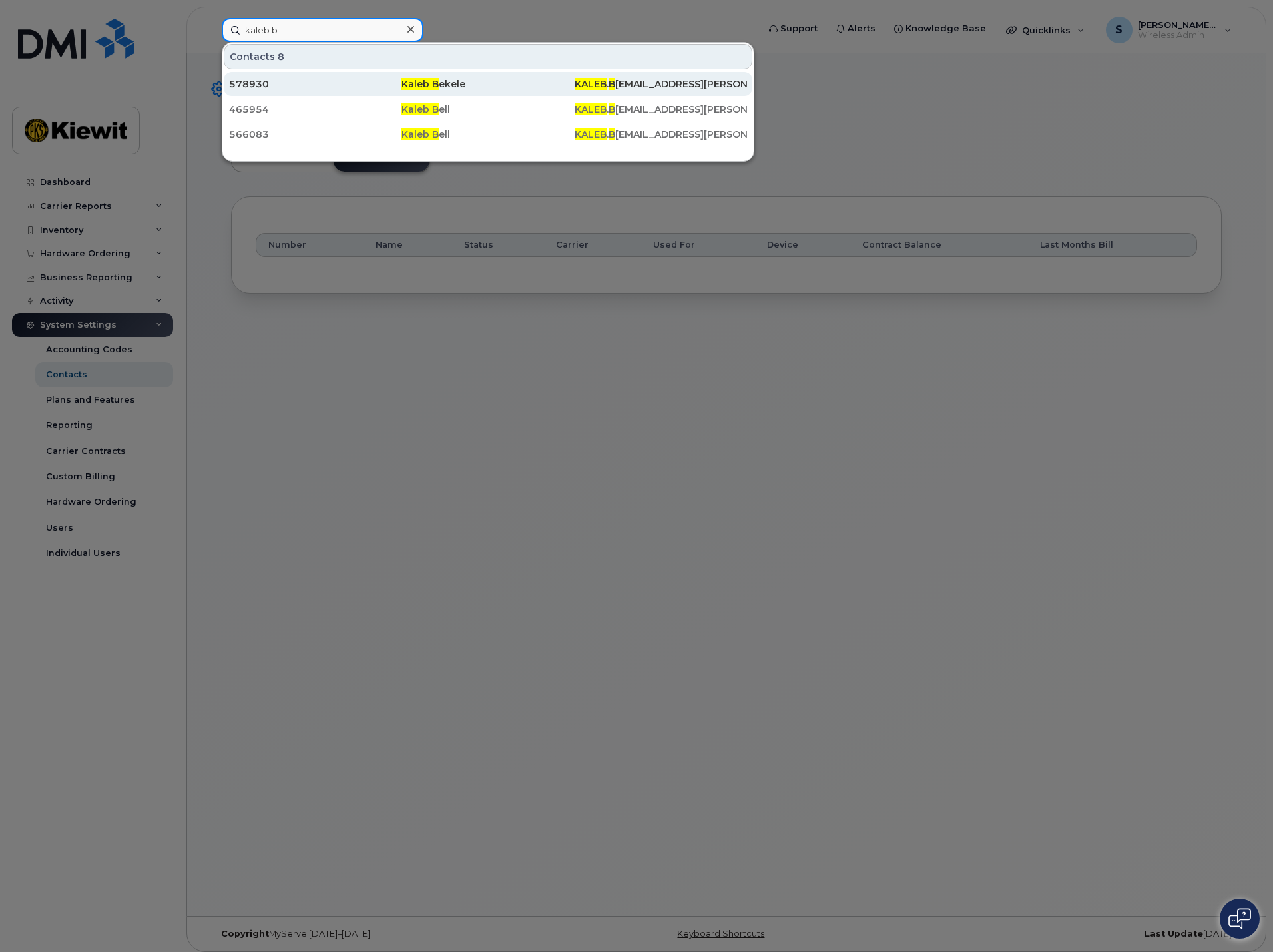
type input "kaleb b"
click at [316, 88] on div "578930" at bounding box center [315, 84] width 172 height 13
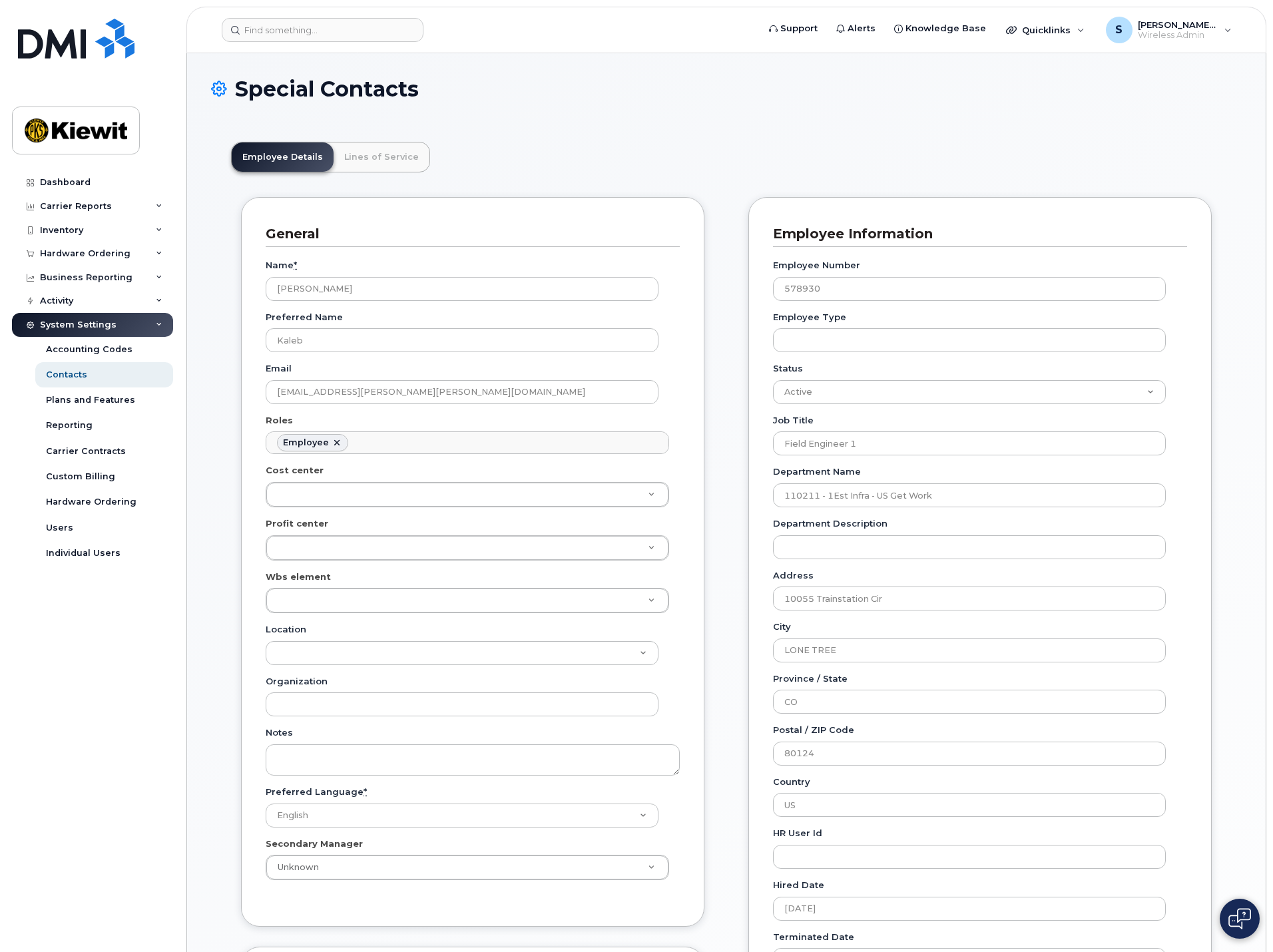
scroll to position [39, 0]
drag, startPoint x: 365, startPoint y: 158, endPoint x: 342, endPoint y: 124, distance: 41.0
click at [365, 158] on link "Lines of Service" at bounding box center [381, 157] width 95 height 29
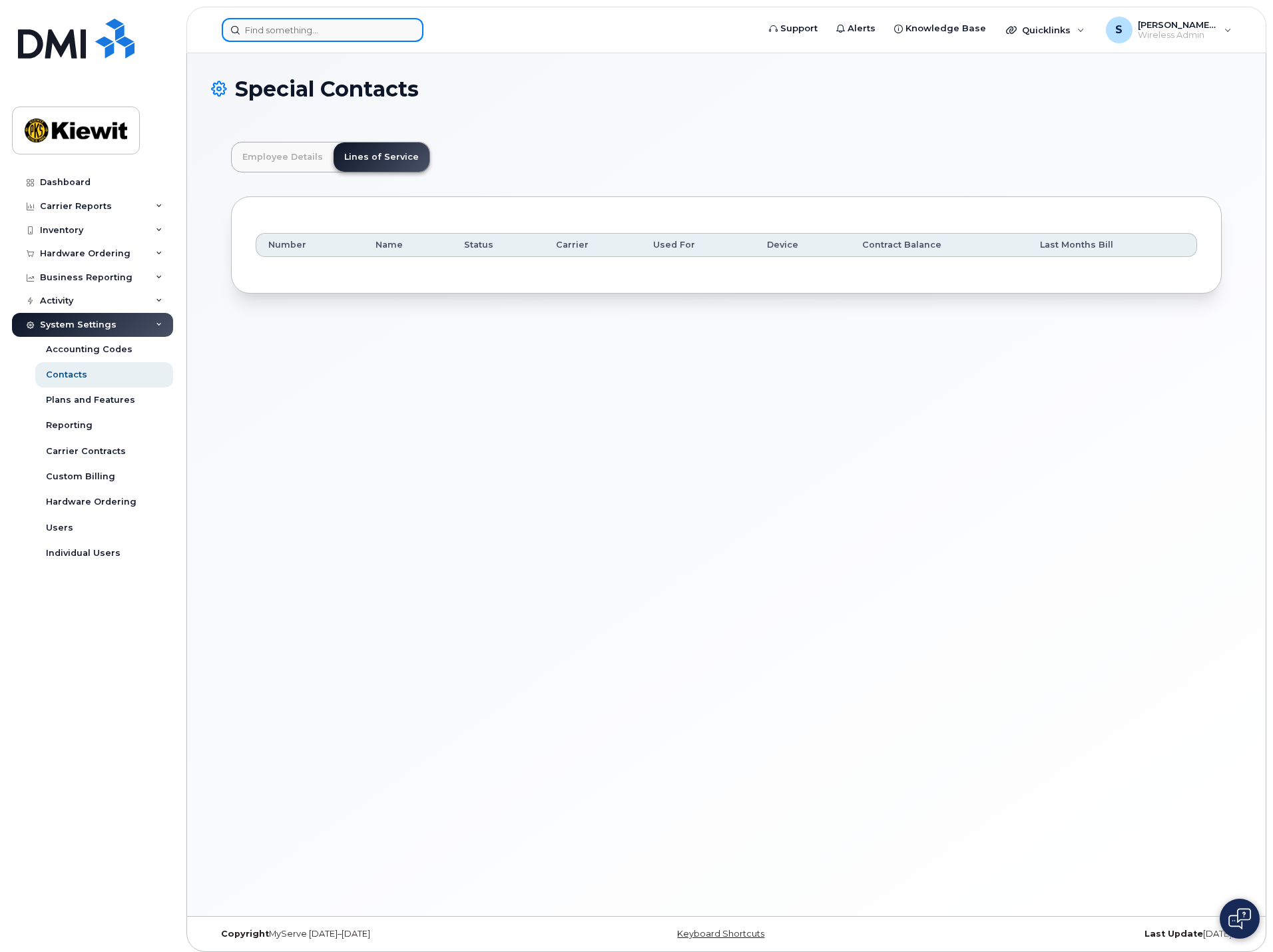
click at [292, 28] on input at bounding box center [323, 30] width 202 height 24
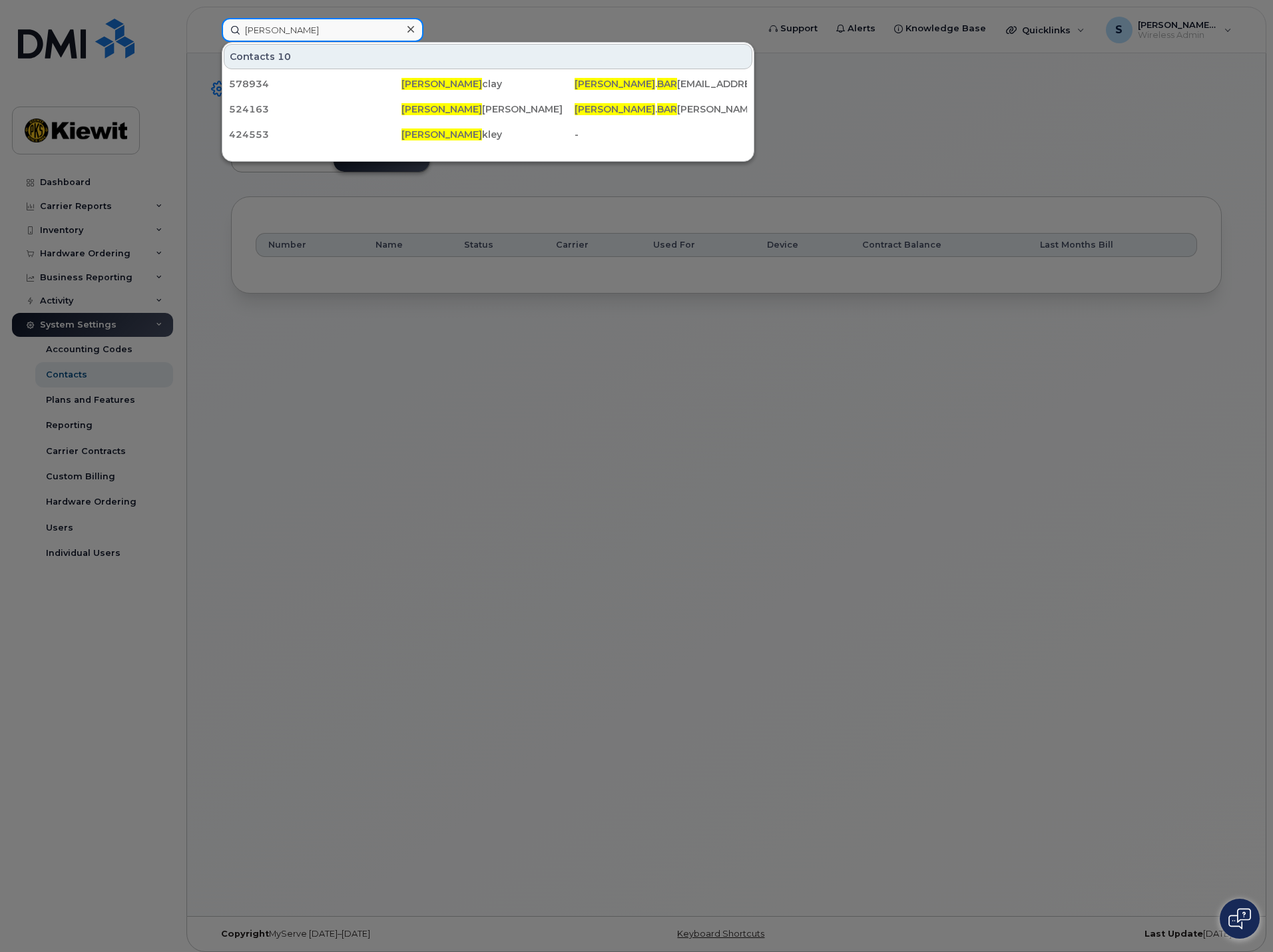
drag, startPoint x: 313, startPoint y: 28, endPoint x: 204, endPoint y: 35, distance: 109.2
click at [211, 35] on div "[PERSON_NAME] Contacts 10 578934 [PERSON_NAME] [PERSON_NAME] . BAR [EMAIL_ADDRE…" at bounding box center [485, 30] width 549 height 24
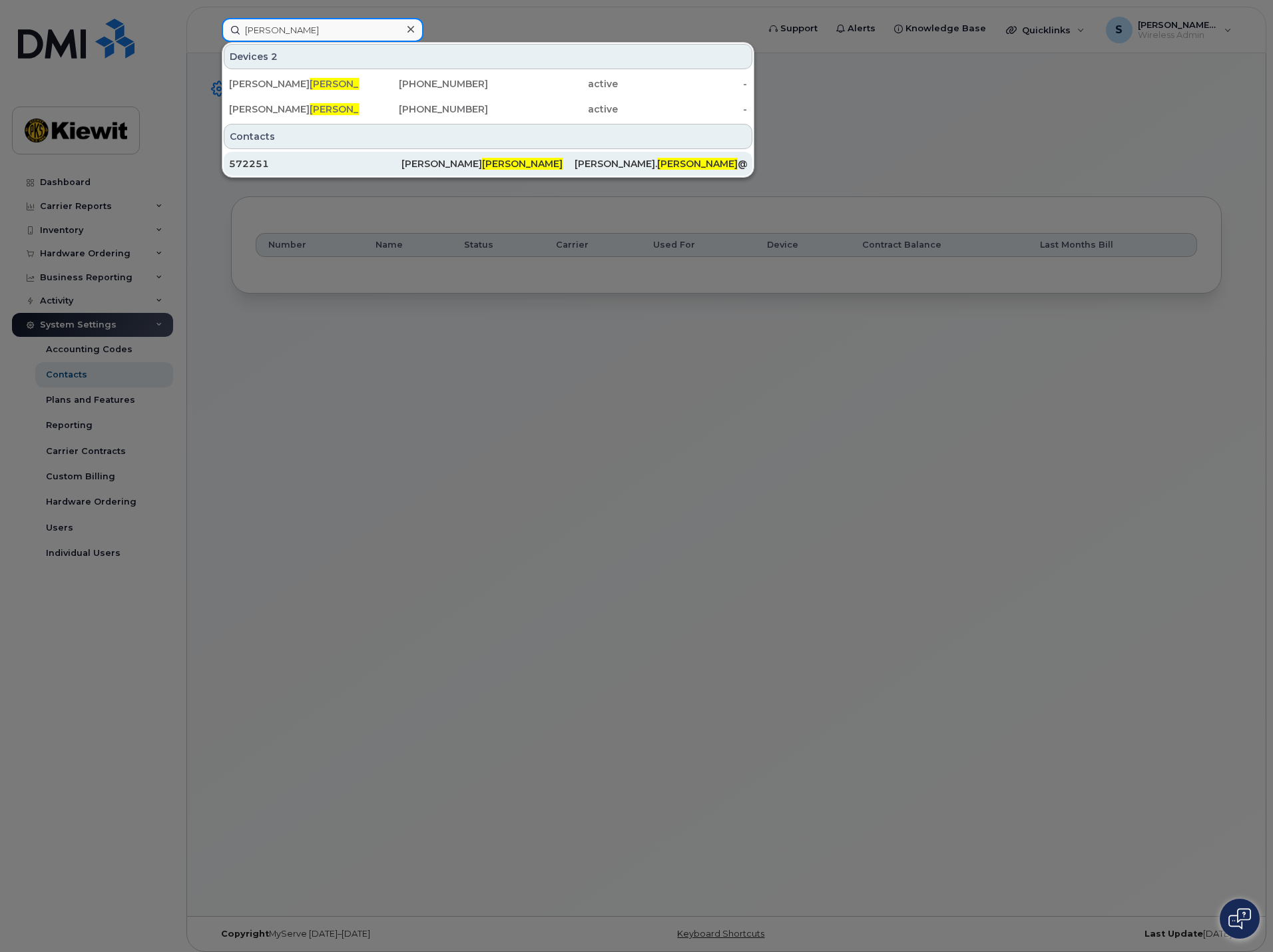
type input "[PERSON_NAME]"
click at [305, 161] on div "572251" at bounding box center [315, 163] width 172 height 13
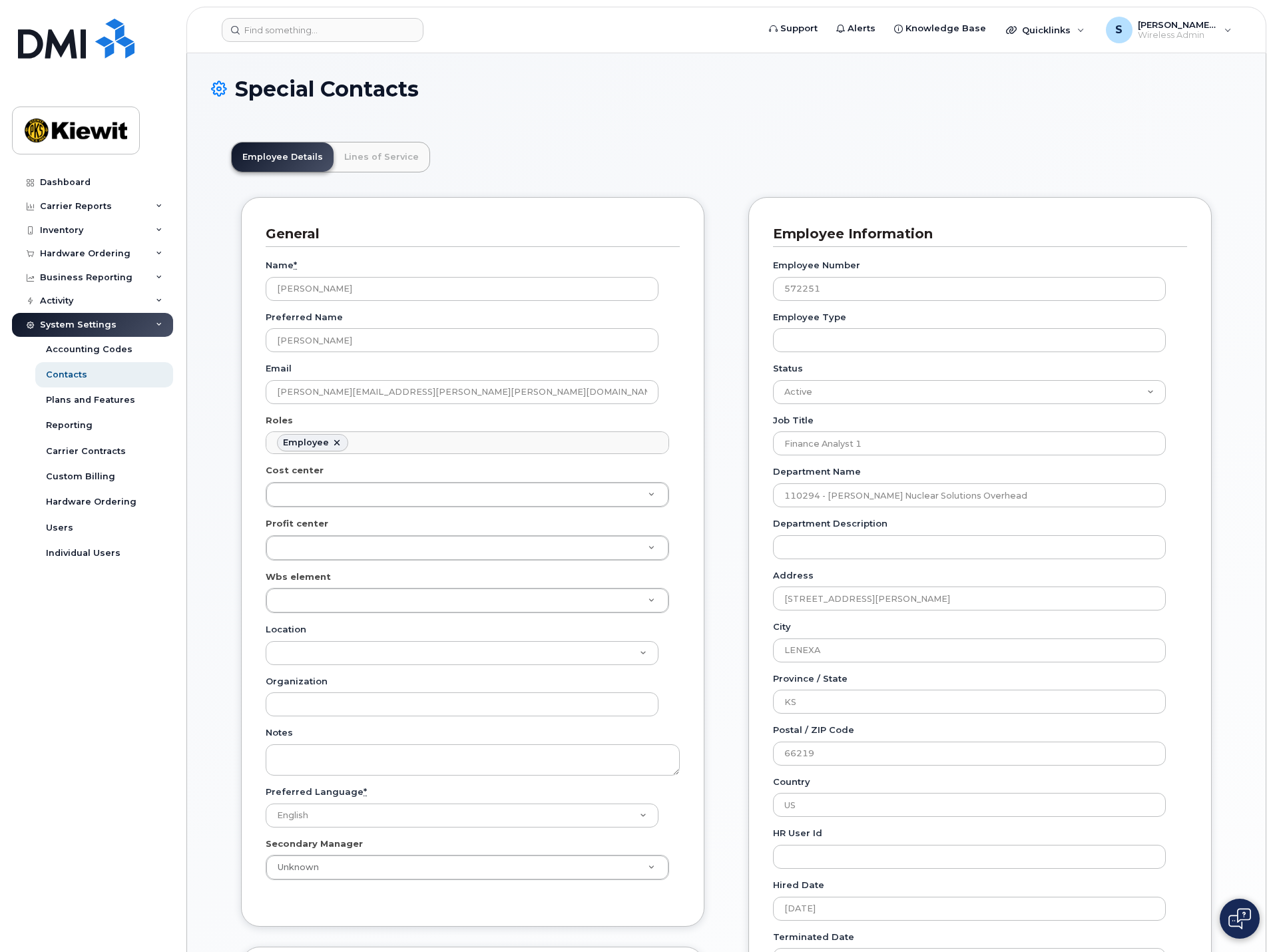
scroll to position [39, 0]
click at [386, 149] on link "Lines of Service" at bounding box center [381, 157] width 95 height 29
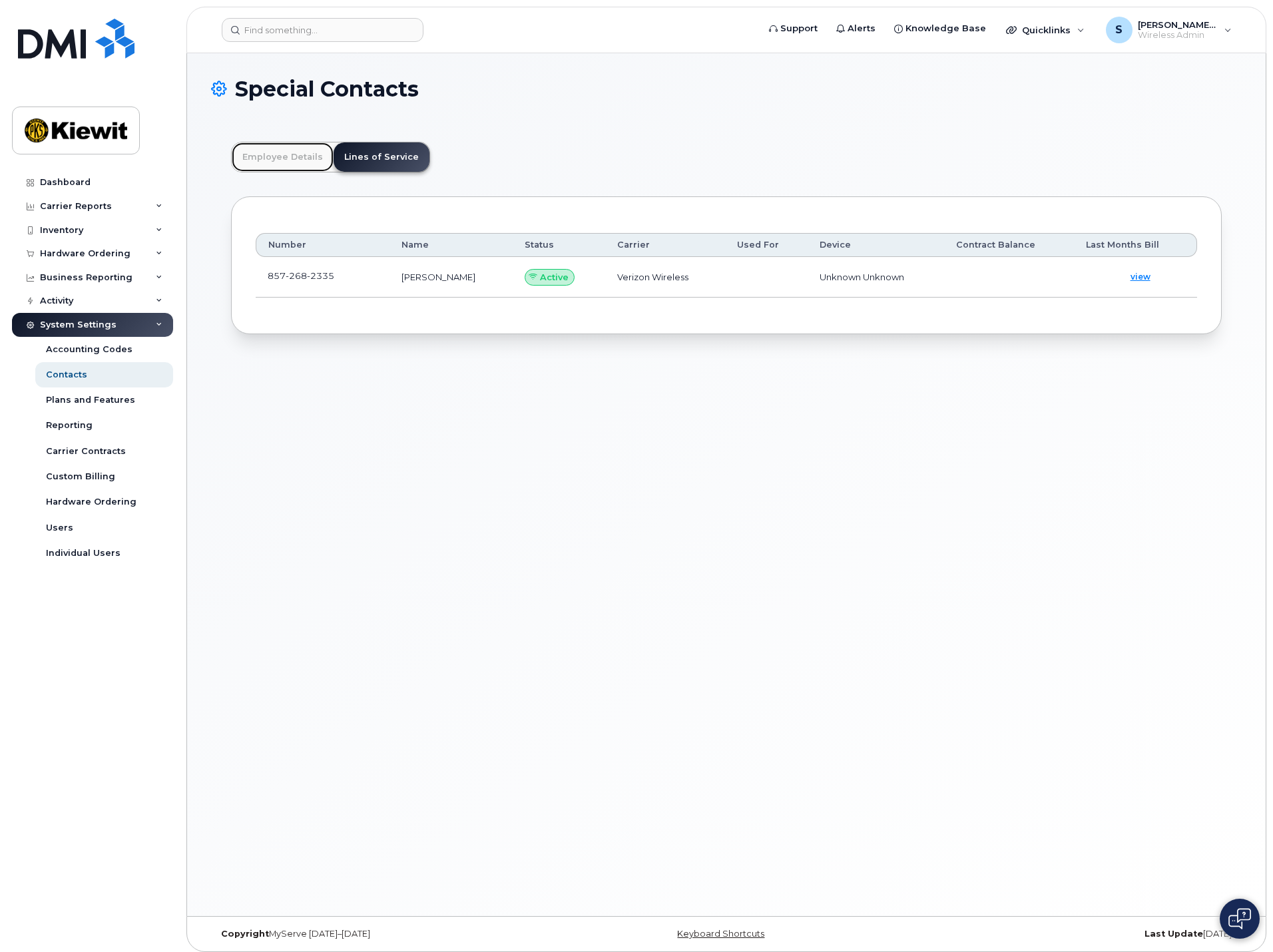
click at [297, 168] on link "Employee Details" at bounding box center [283, 157] width 102 height 29
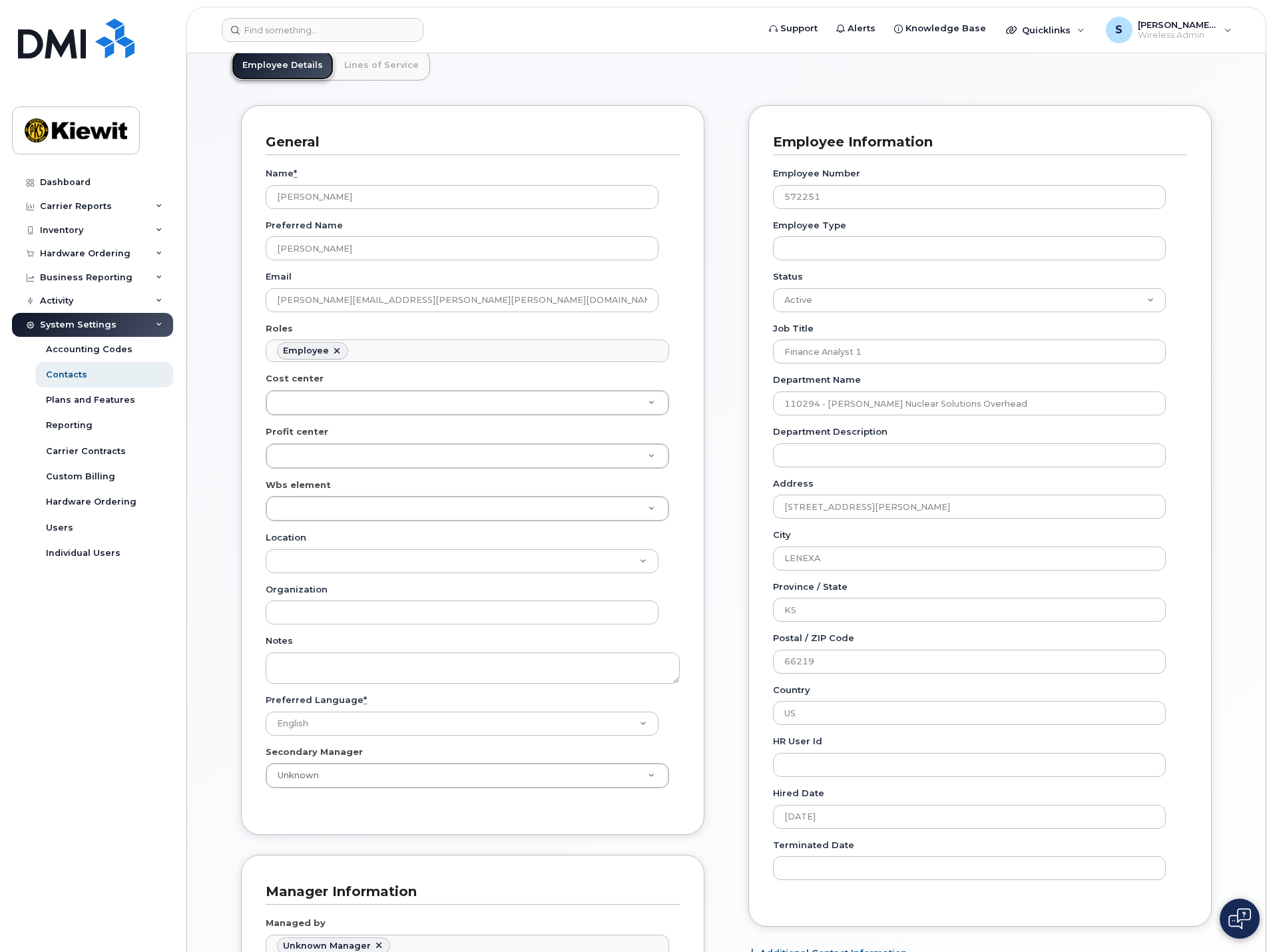
scroll to position [0, 0]
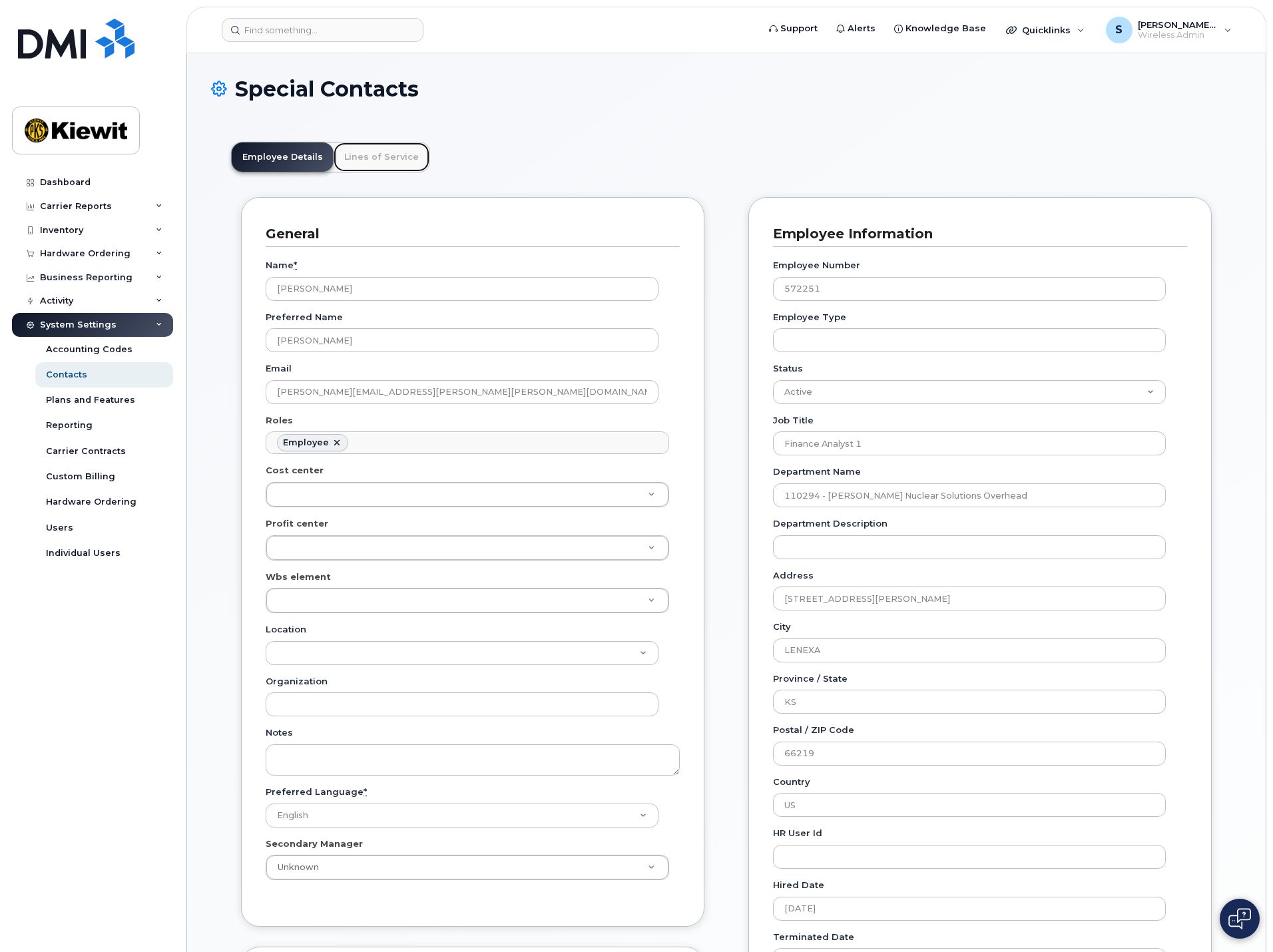
click at [394, 148] on link "Lines of Service" at bounding box center [381, 157] width 95 height 29
